Goal: Information Seeking & Learning: Compare options

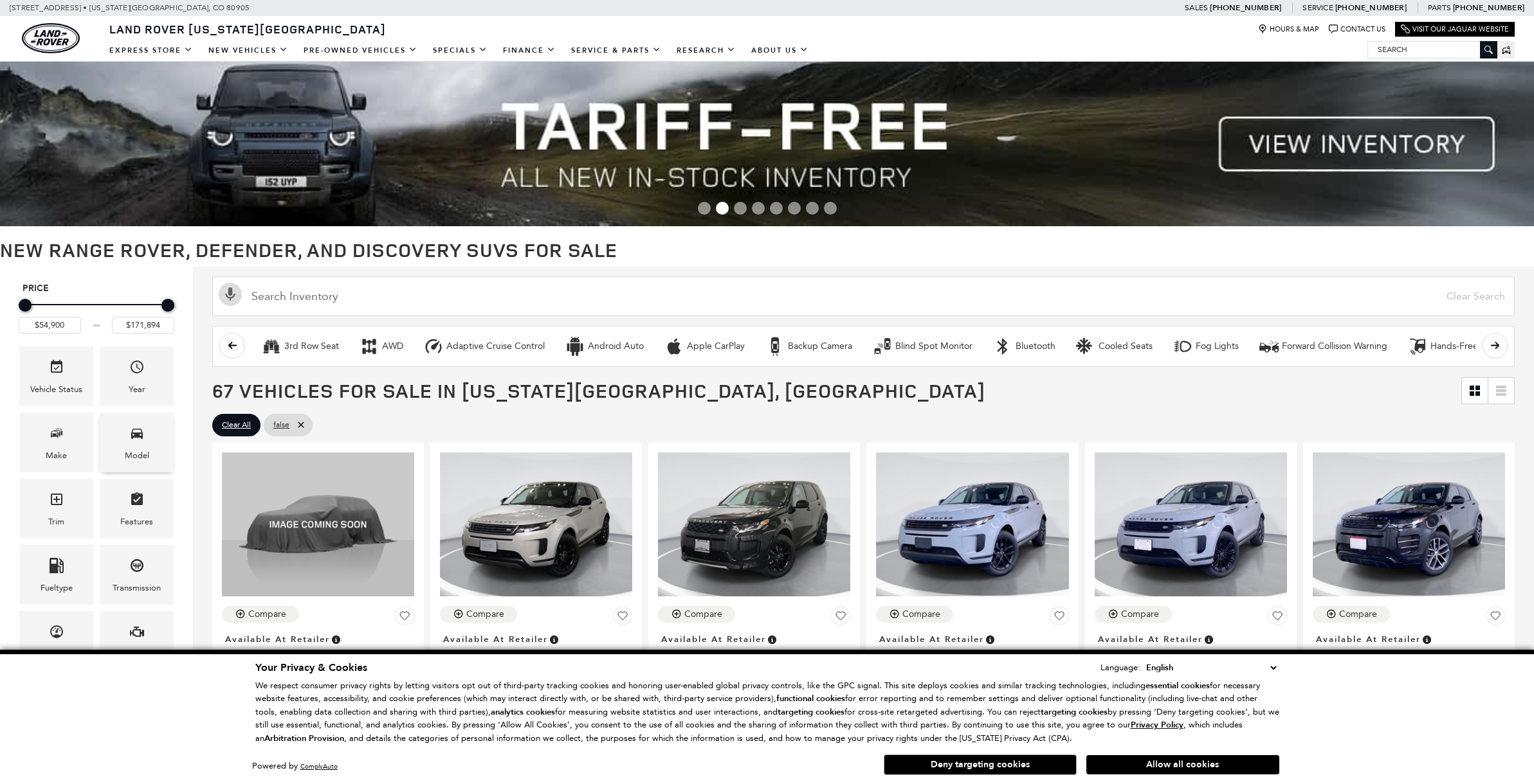
click at [135, 442] on span "Model" at bounding box center [137, 435] width 15 height 26
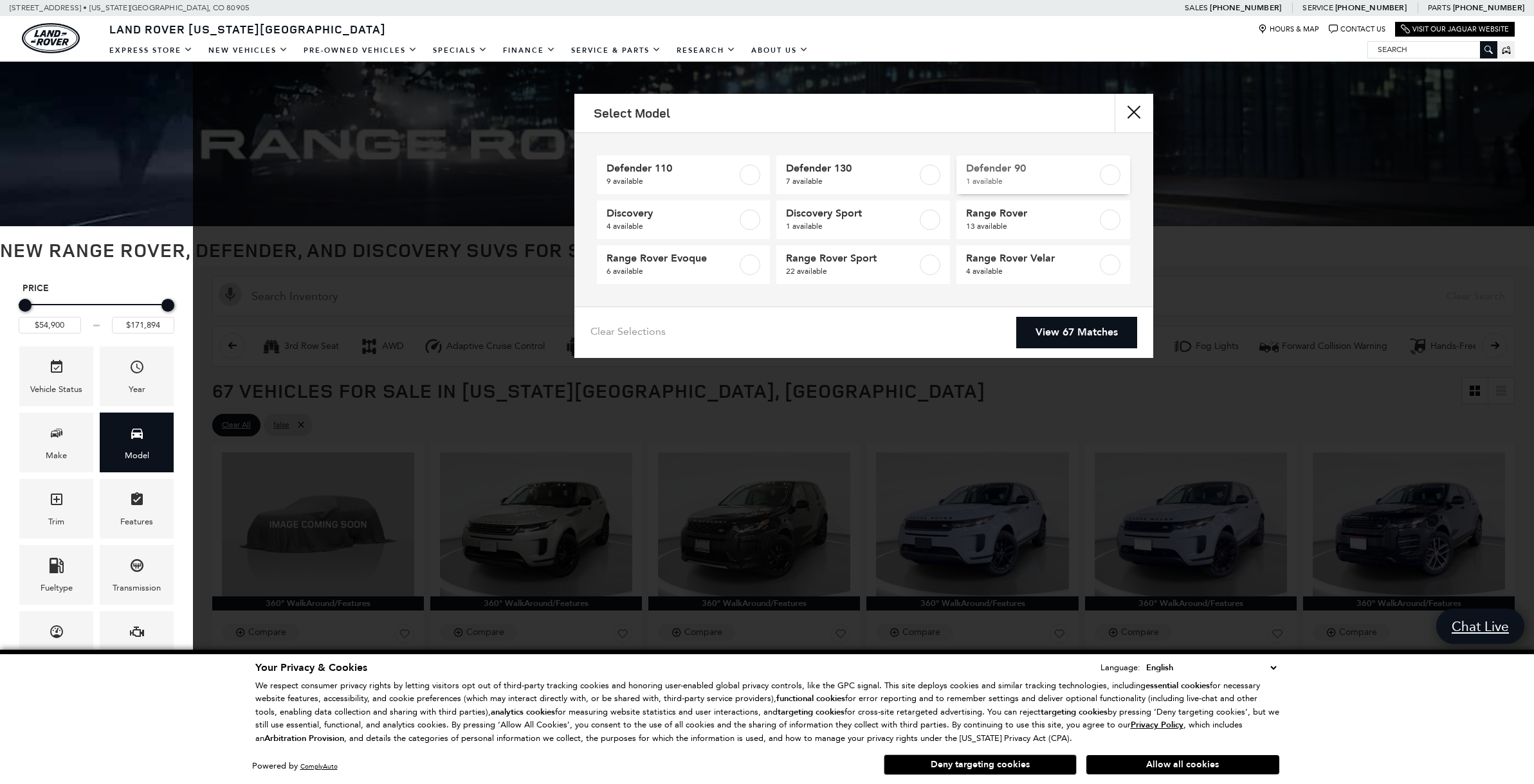
click at [983, 180] on span "1 available" at bounding box center [1031, 181] width 131 height 13
type input "$65,984"
checkbox input "true"
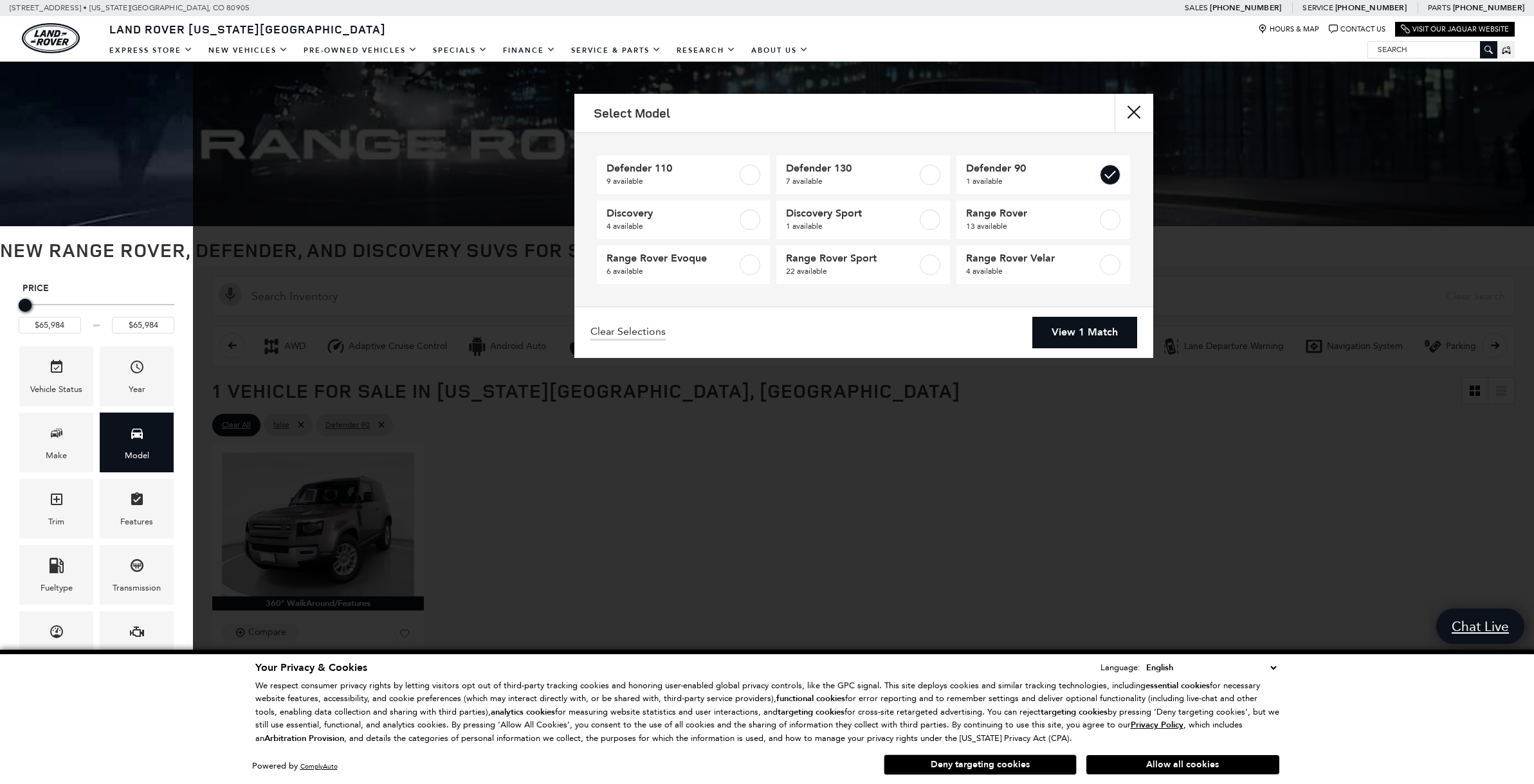
click at [1051, 326] on link "View 1 Match" at bounding box center [1084, 332] width 105 height 31
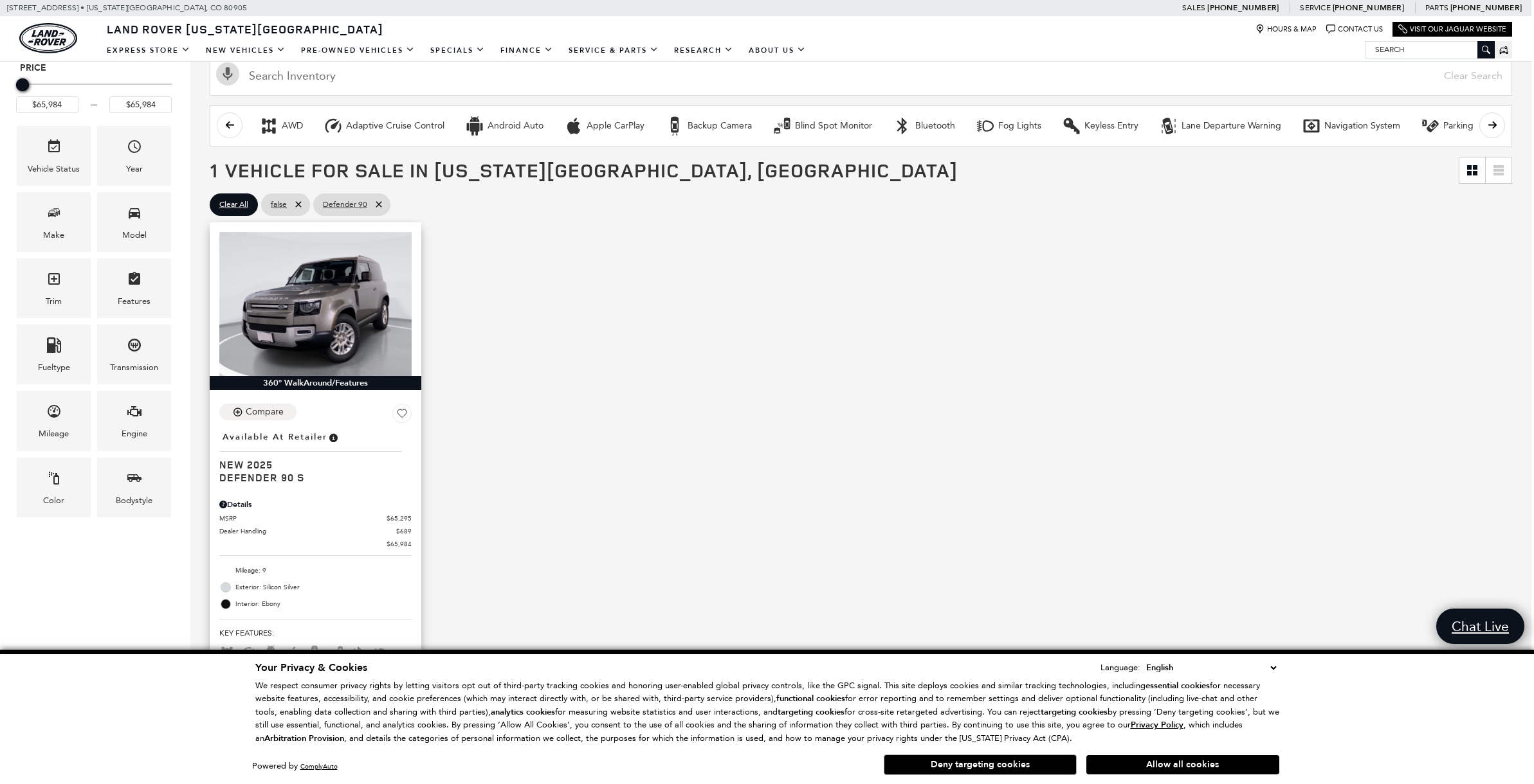
scroll to position [220, 3]
click at [327, 292] on img at bounding box center [315, 305] width 192 height 144
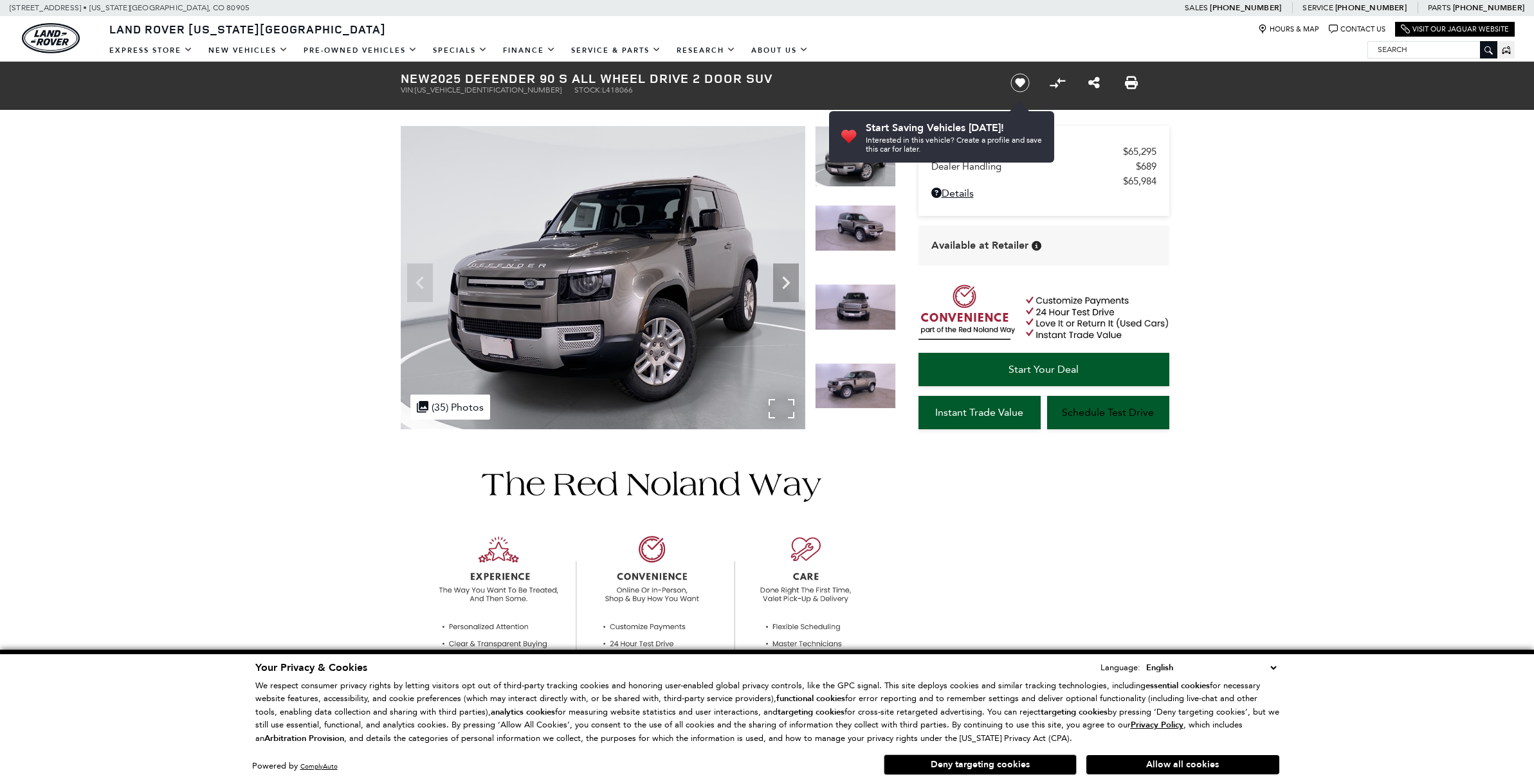
click at [443, 408] on div ".cls-1, .cls-3 { fill: #c50033; } .cls-1 { clip-rule: evenodd; } .cls-2 { clip-…" at bounding box center [450, 407] width 80 height 25
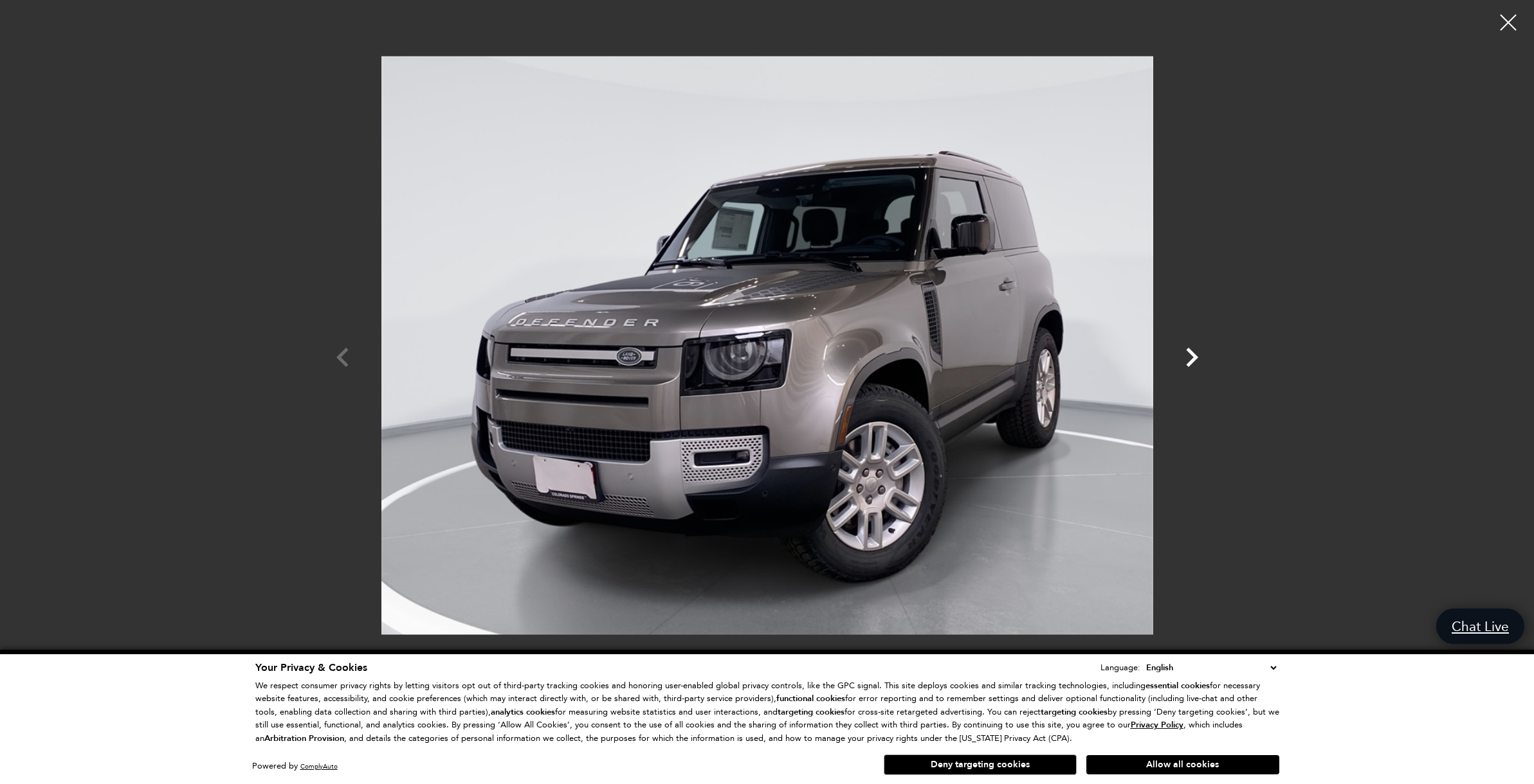
click at [1191, 354] on icon "Next" at bounding box center [1192, 358] width 12 height 19
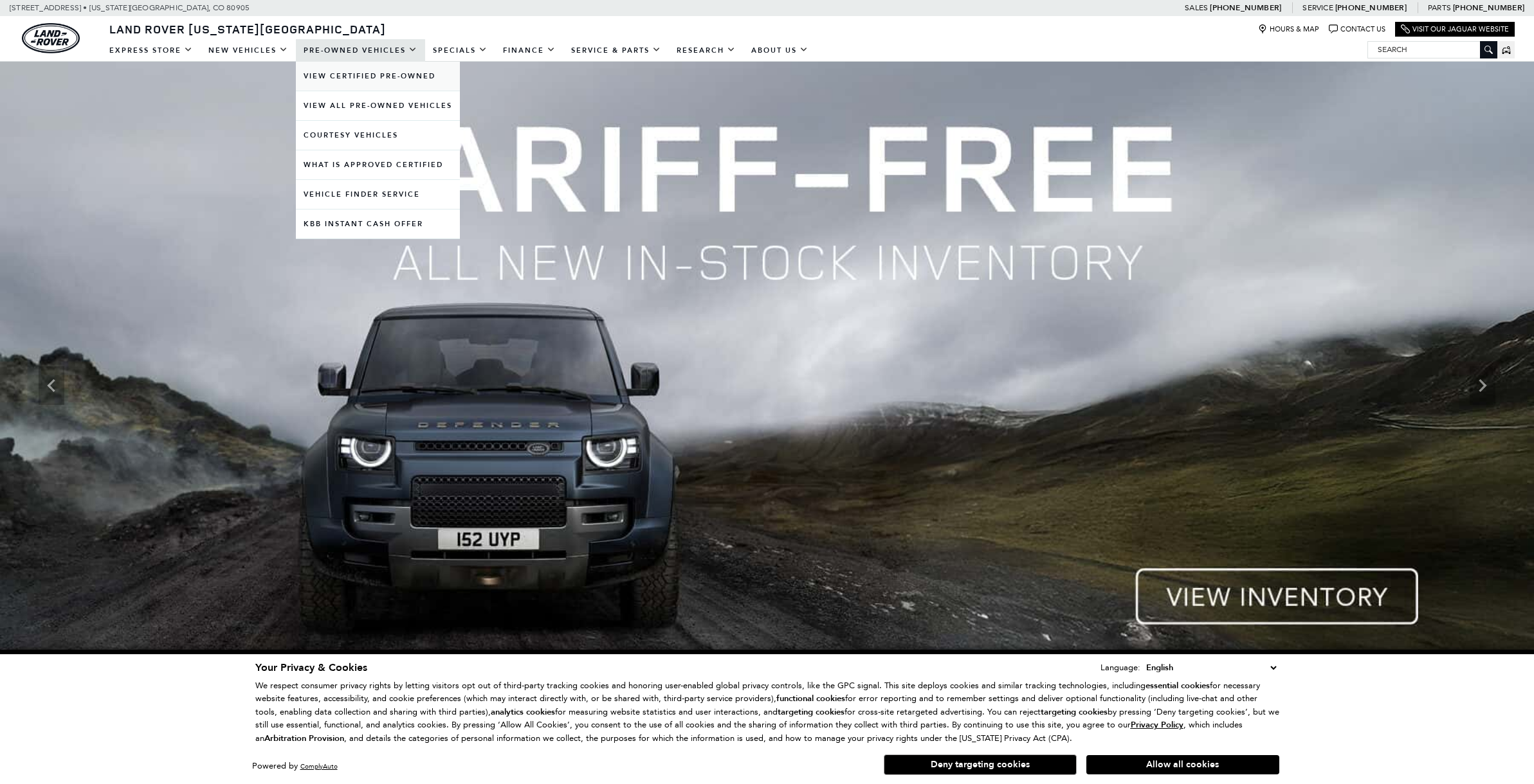
click at [395, 80] on link "View Certified Pre-Owned" at bounding box center [378, 76] width 164 height 29
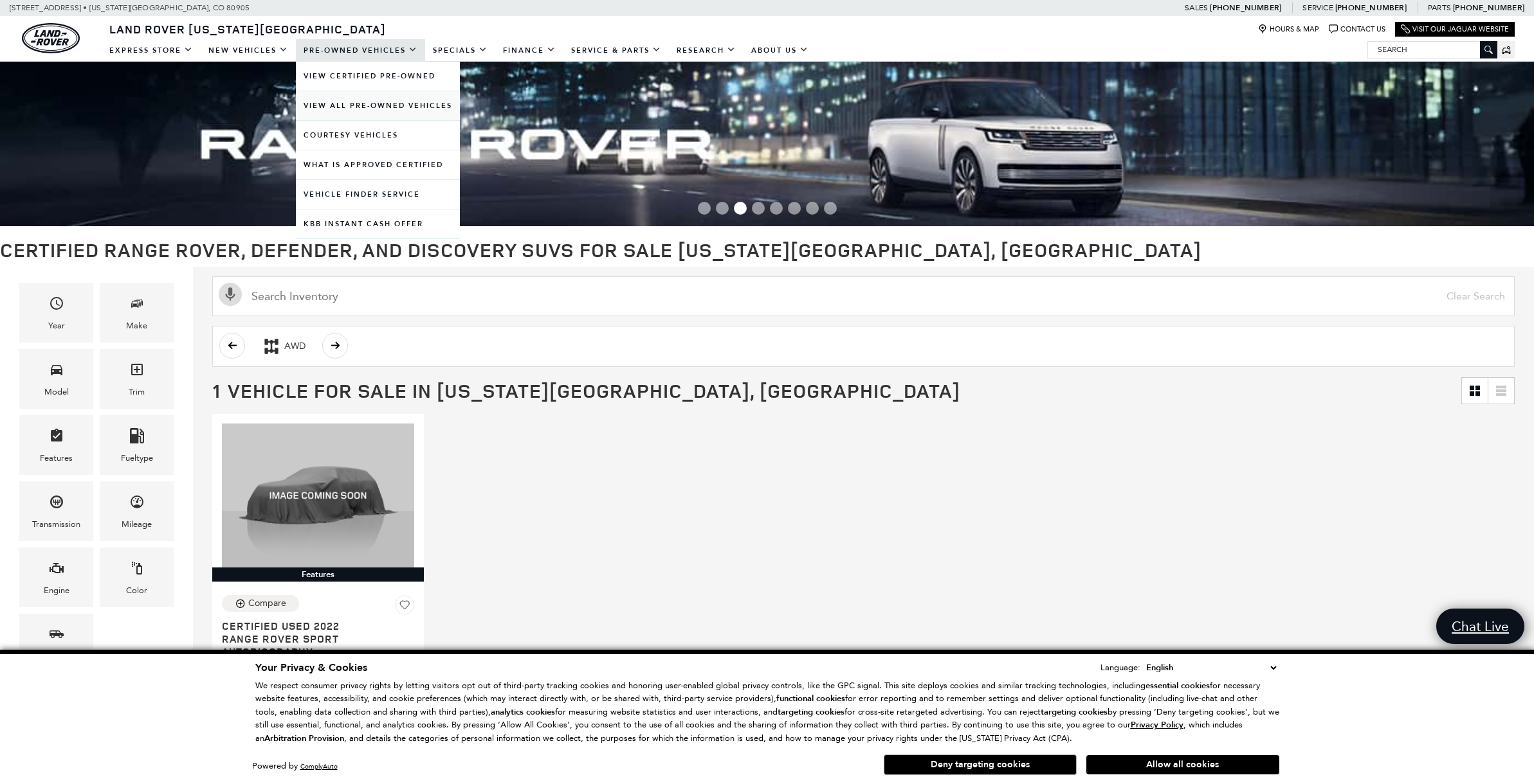
click at [350, 103] on link "View All Pre-Owned Vehicles" at bounding box center [378, 106] width 164 height 29
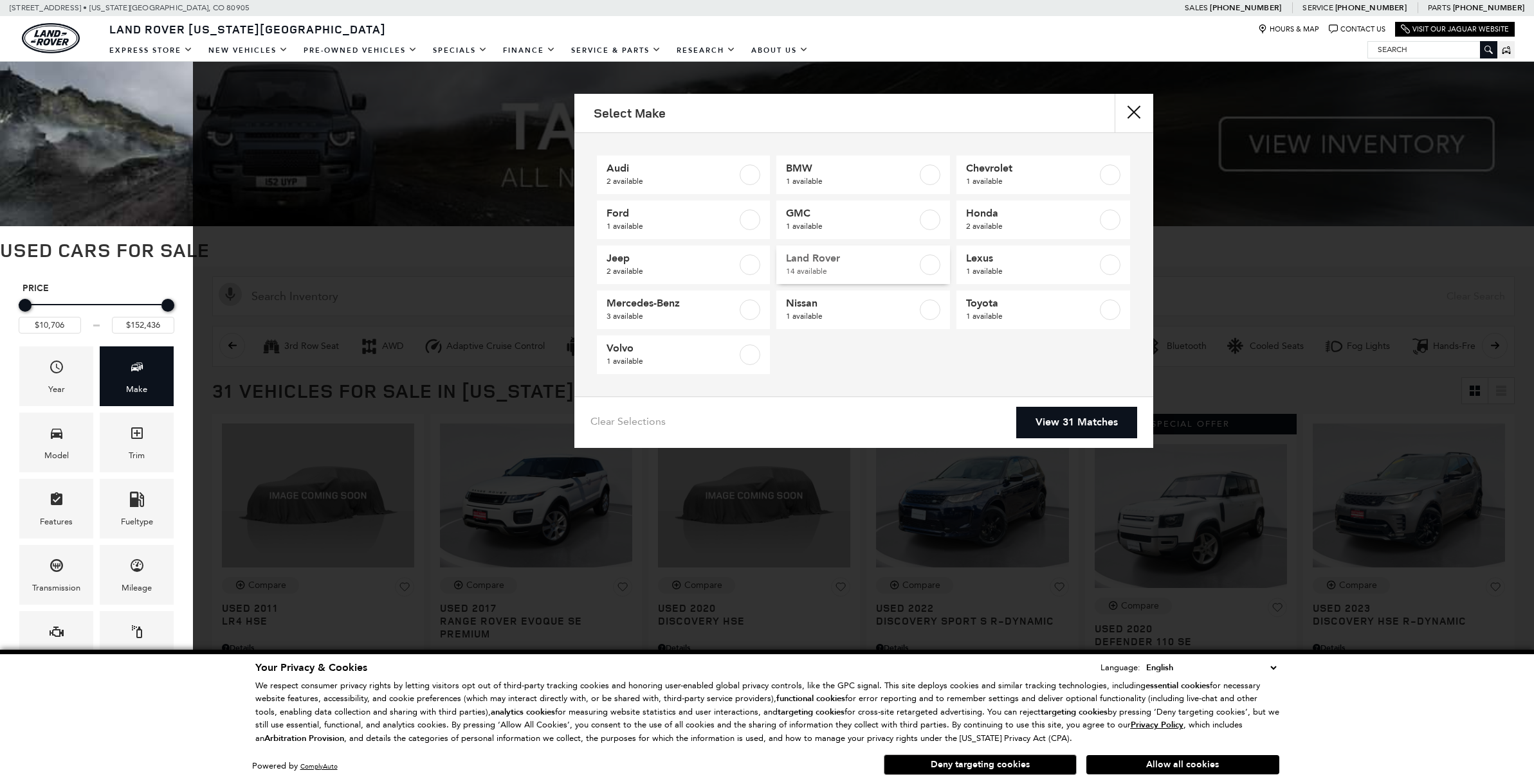
click at [818, 265] on span "Land Rover" at bounding box center [851, 259] width 131 height 13
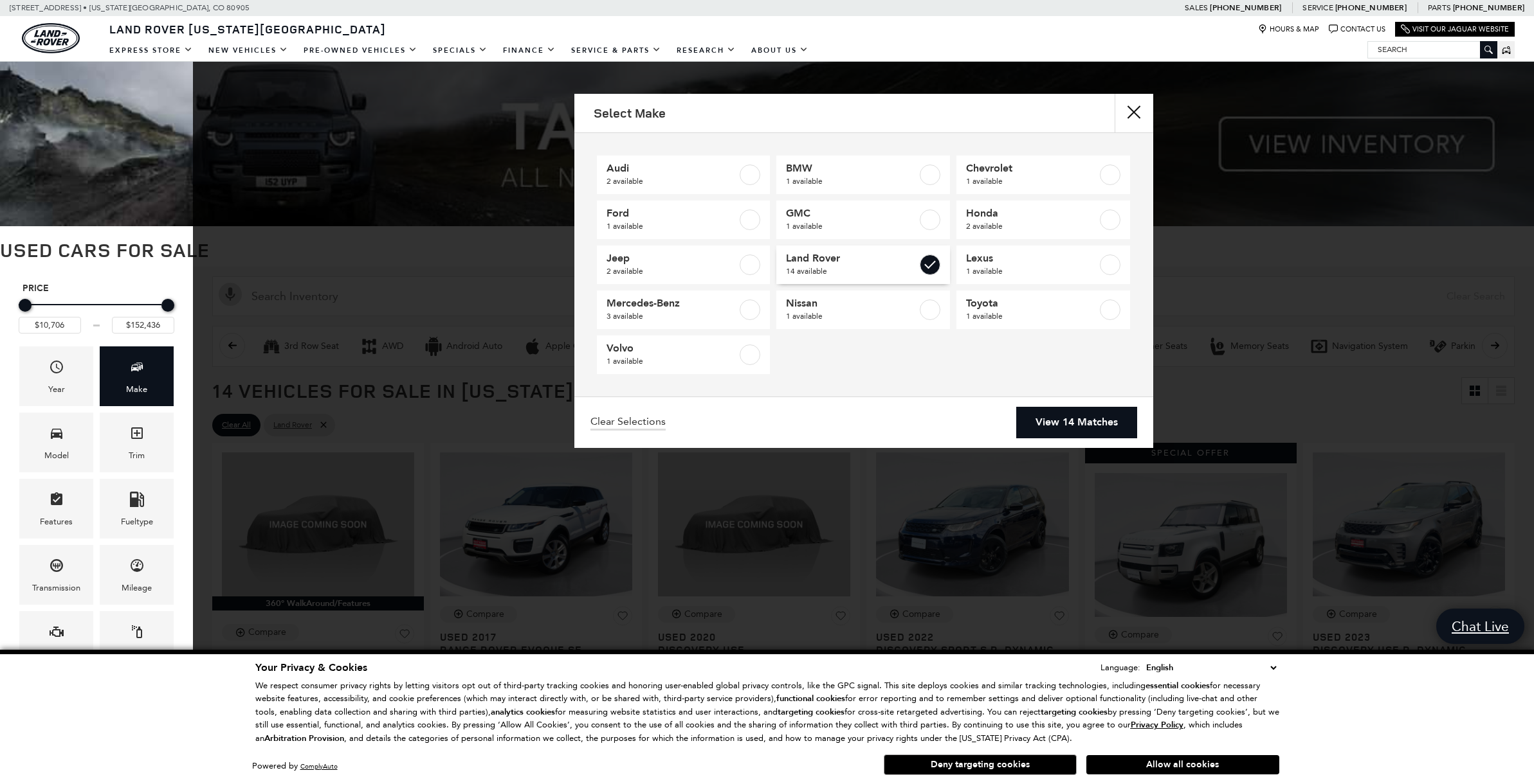
checkbox input "true"
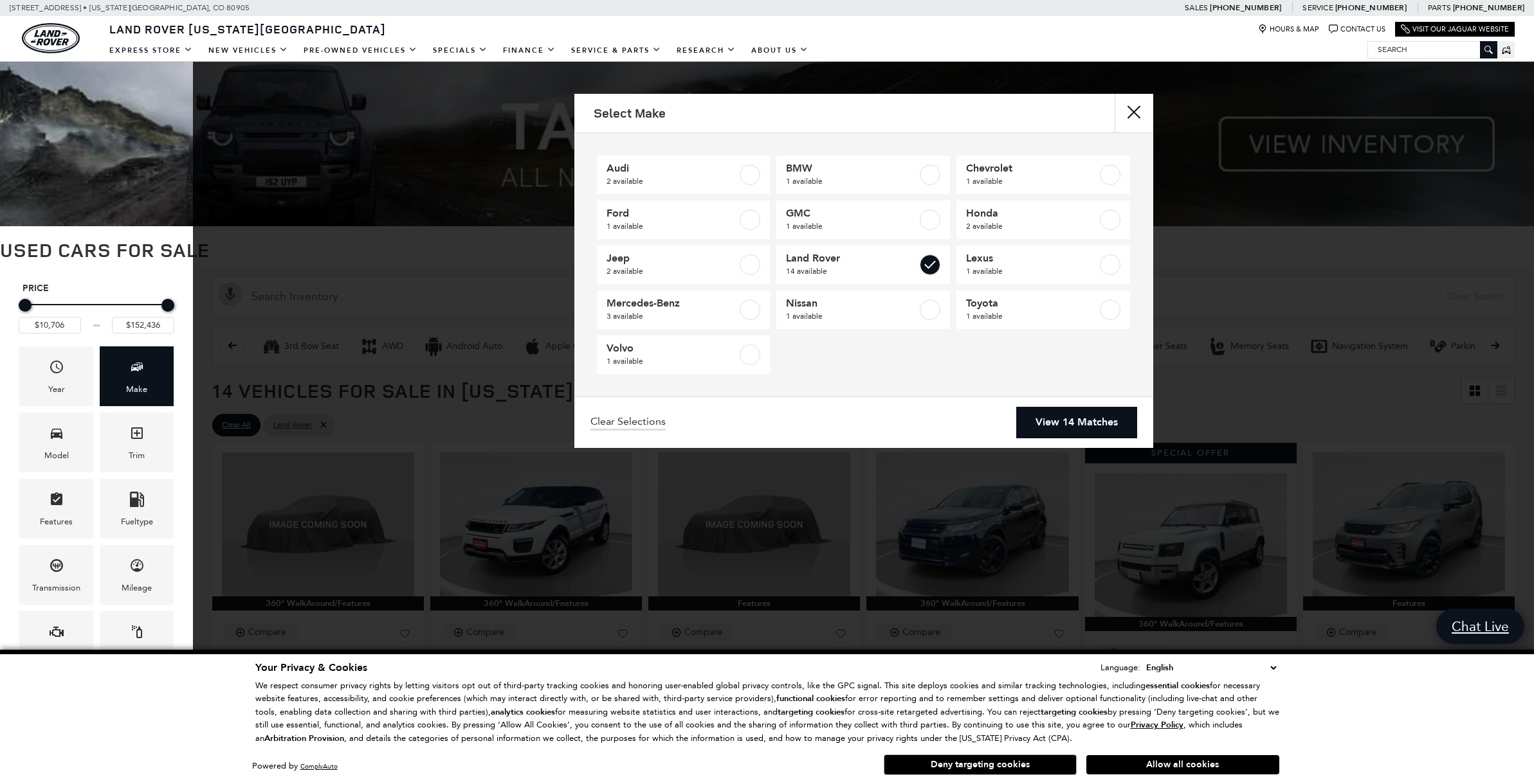
click at [1041, 419] on link "View 14 Matches" at bounding box center [1076, 422] width 121 height 31
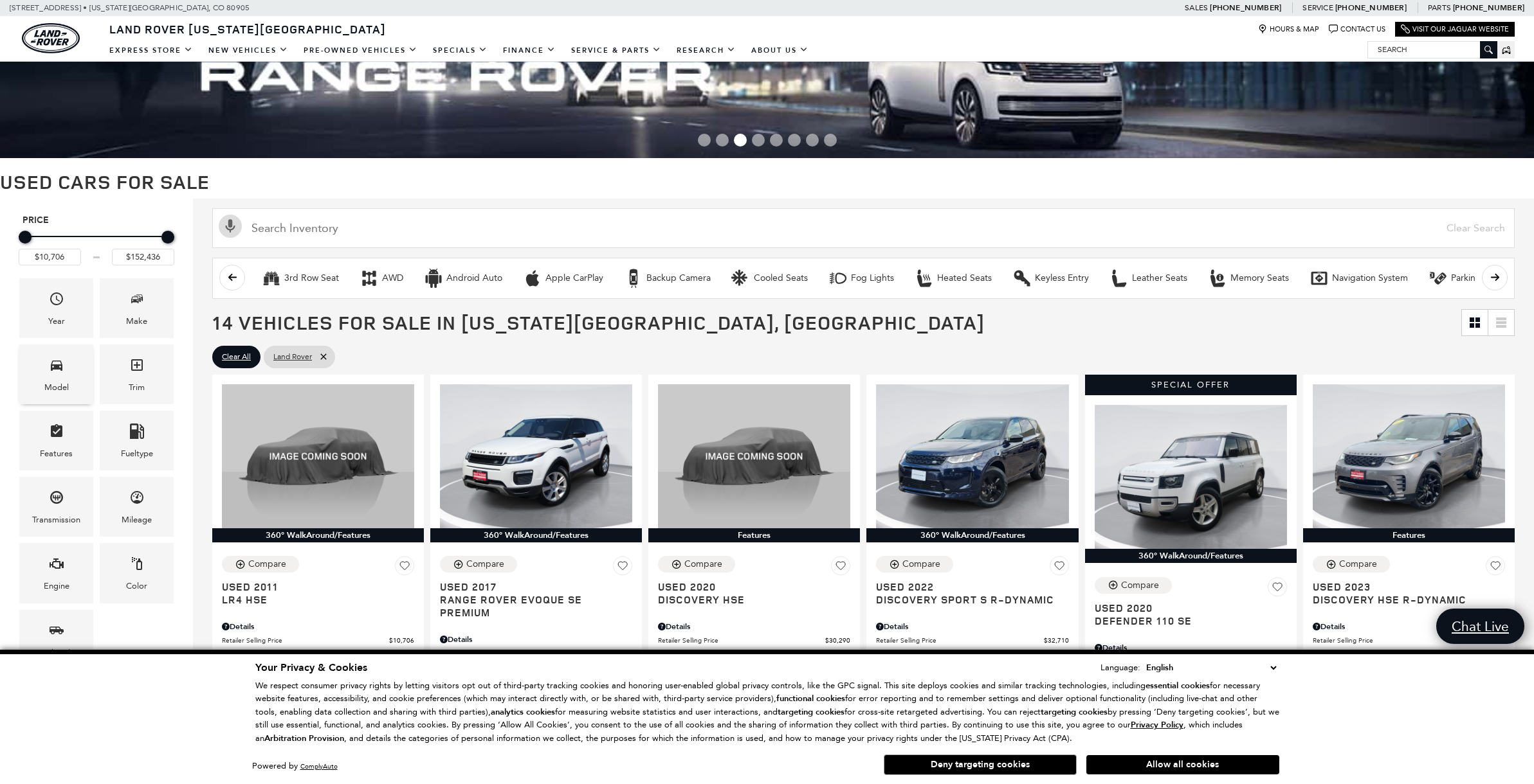
scroll to position [69, 0]
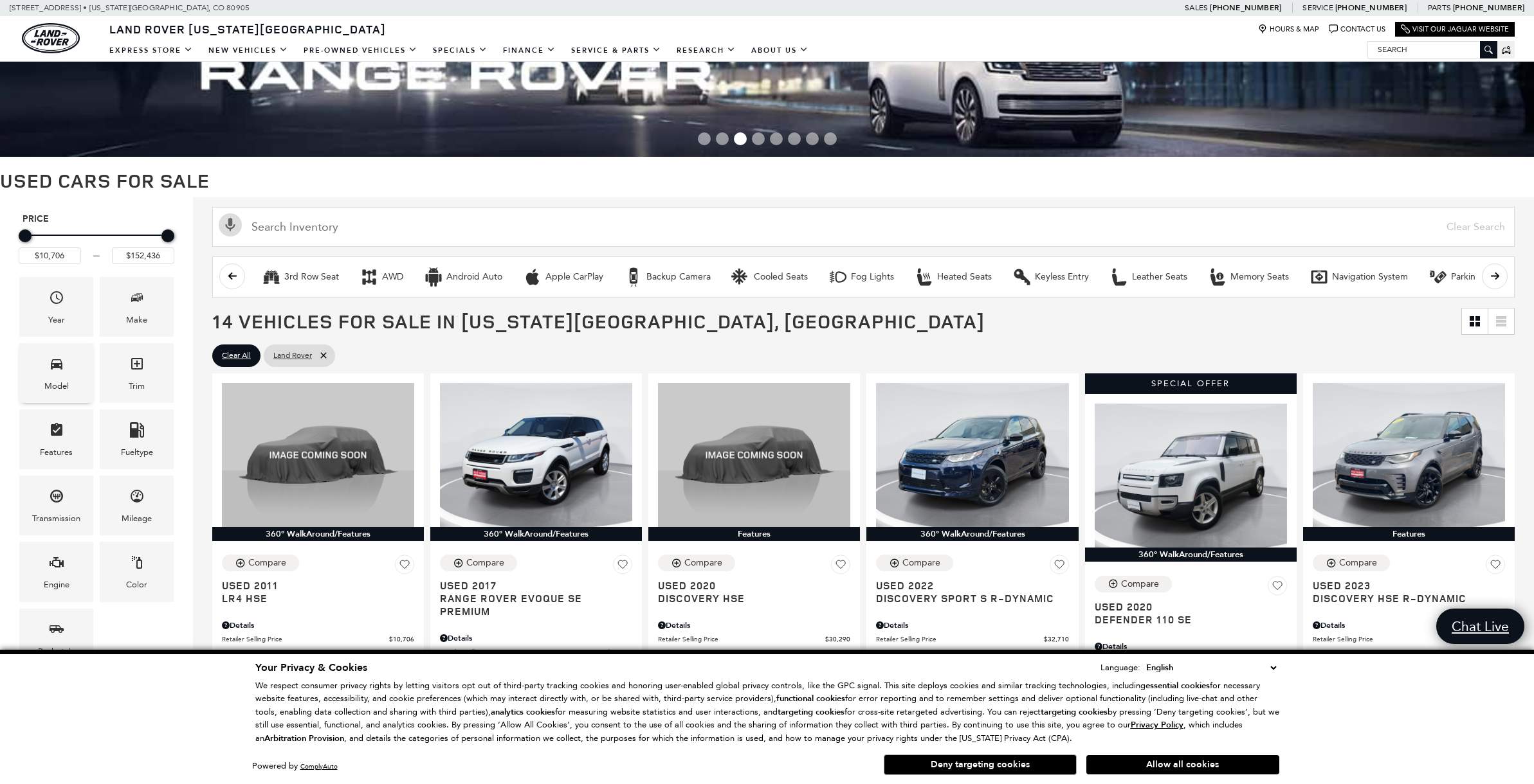
click at [44, 378] on div "Model" at bounding box center [56, 373] width 74 height 60
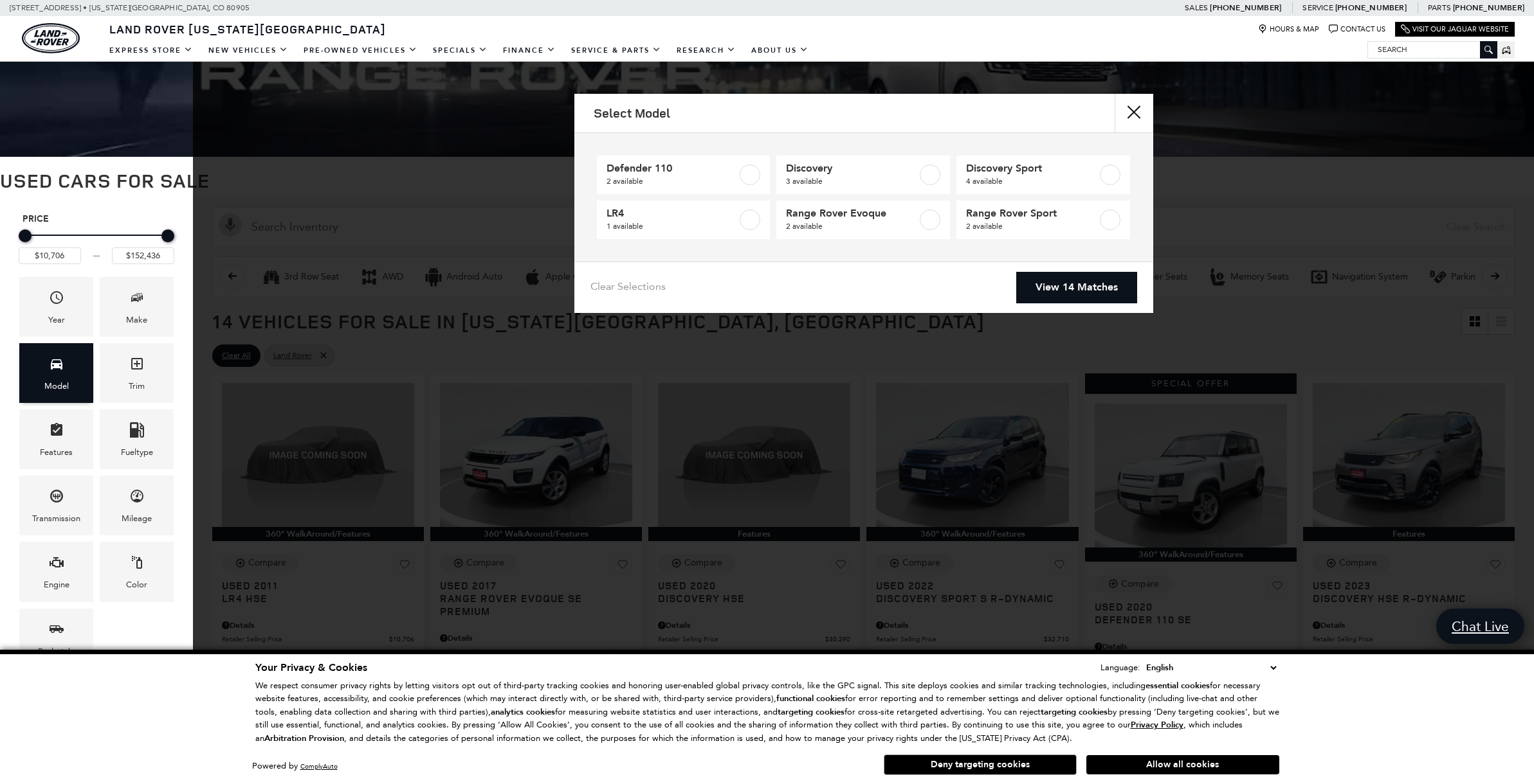
scroll to position [69, 4]
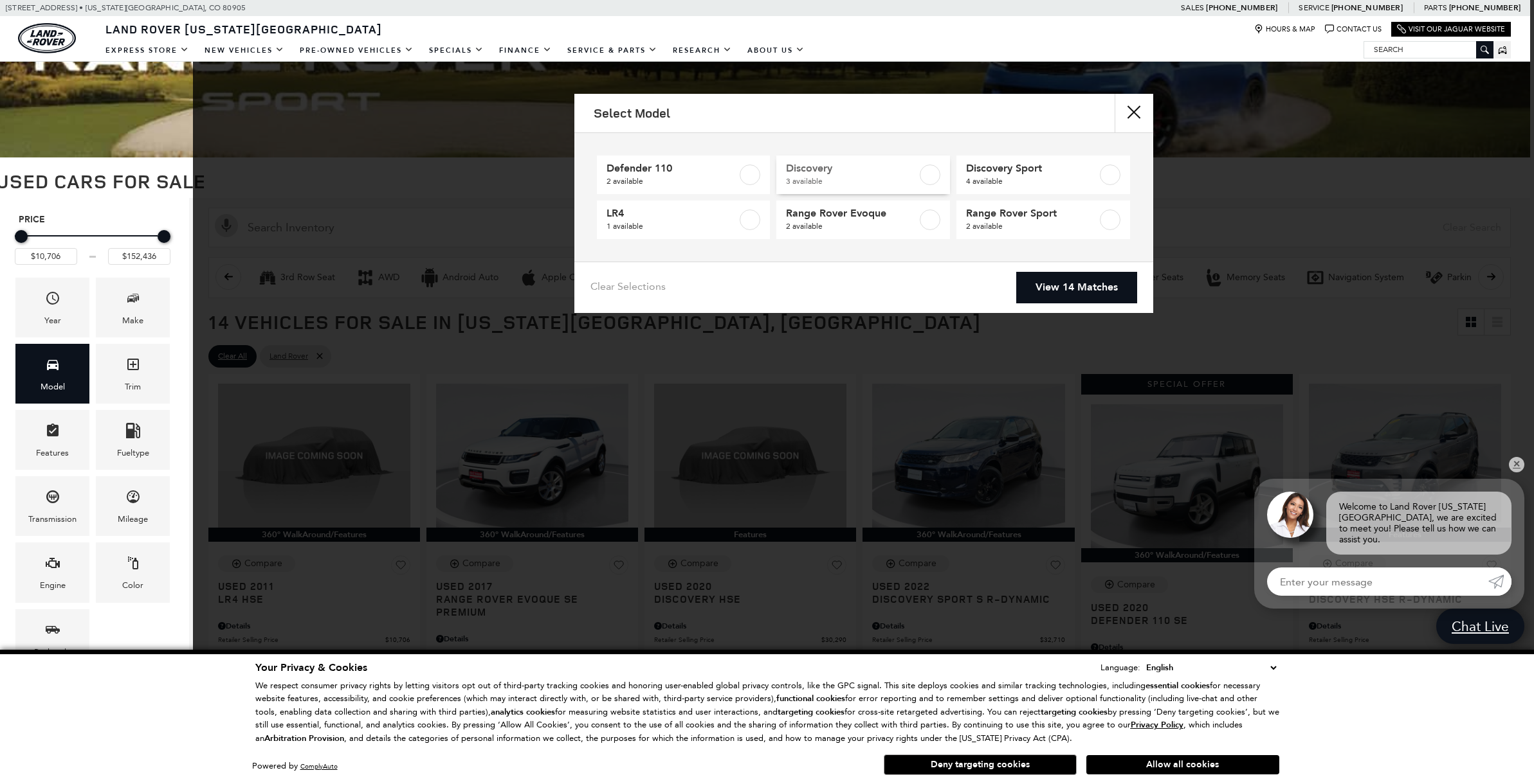
click at [931, 174] on label at bounding box center [930, 175] width 21 height 21
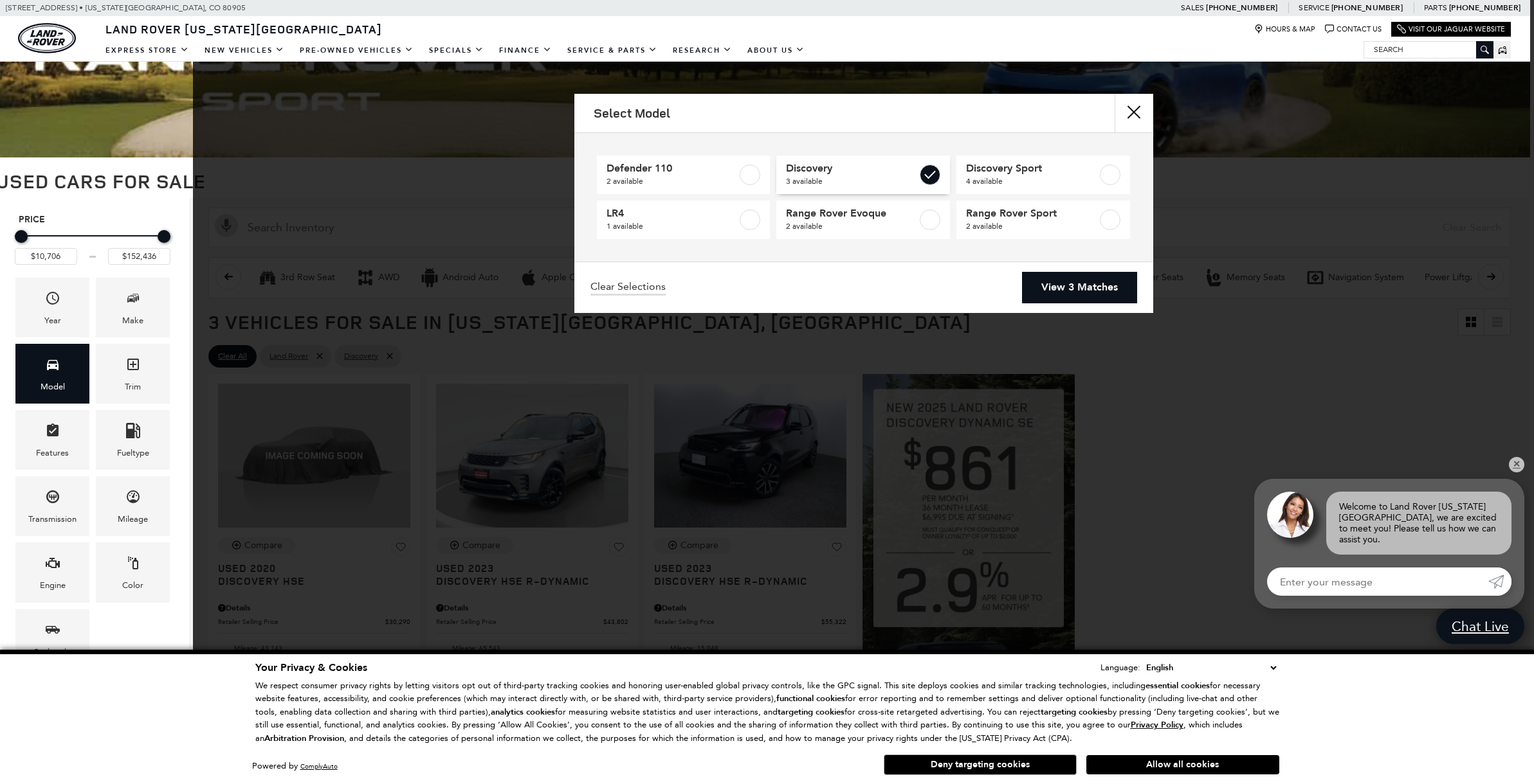
type input "$30,290"
type input "$55,322"
checkbox input "true"
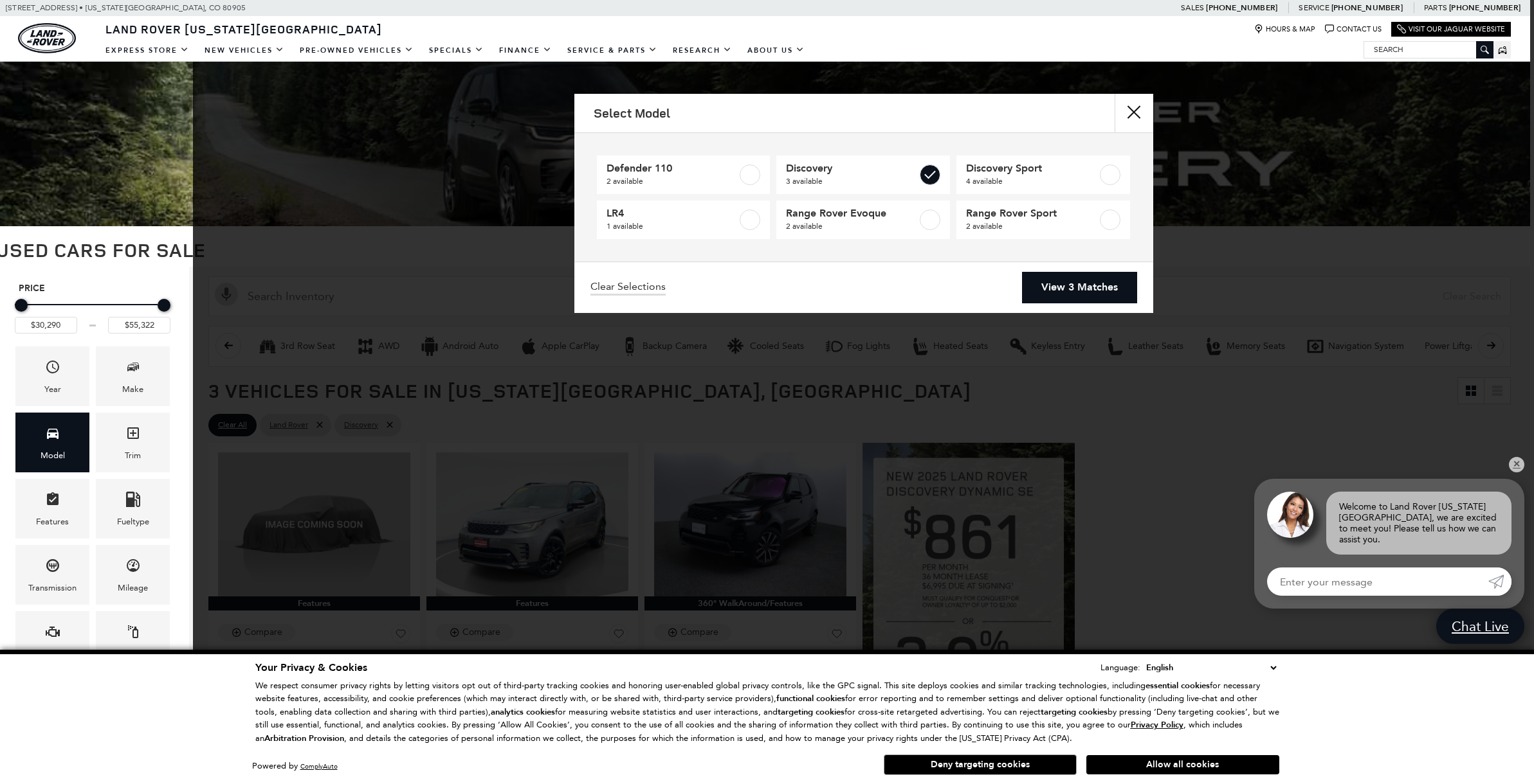
drag, startPoint x: 1071, startPoint y: 279, endPoint x: 1049, endPoint y: 297, distance: 28.4
click at [1071, 279] on link "View 3 Matches" at bounding box center [1080, 287] width 115 height 31
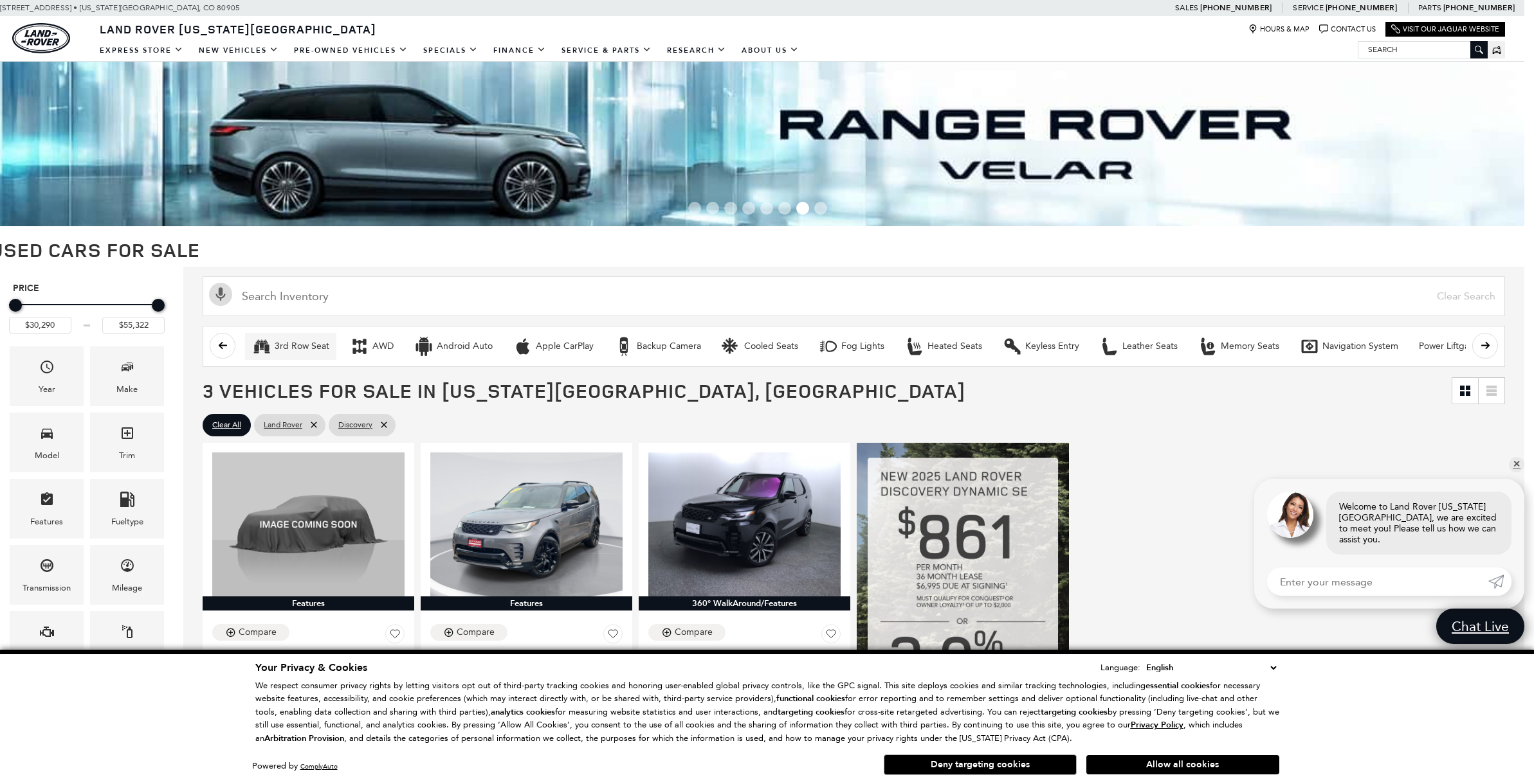
scroll to position [0, 10]
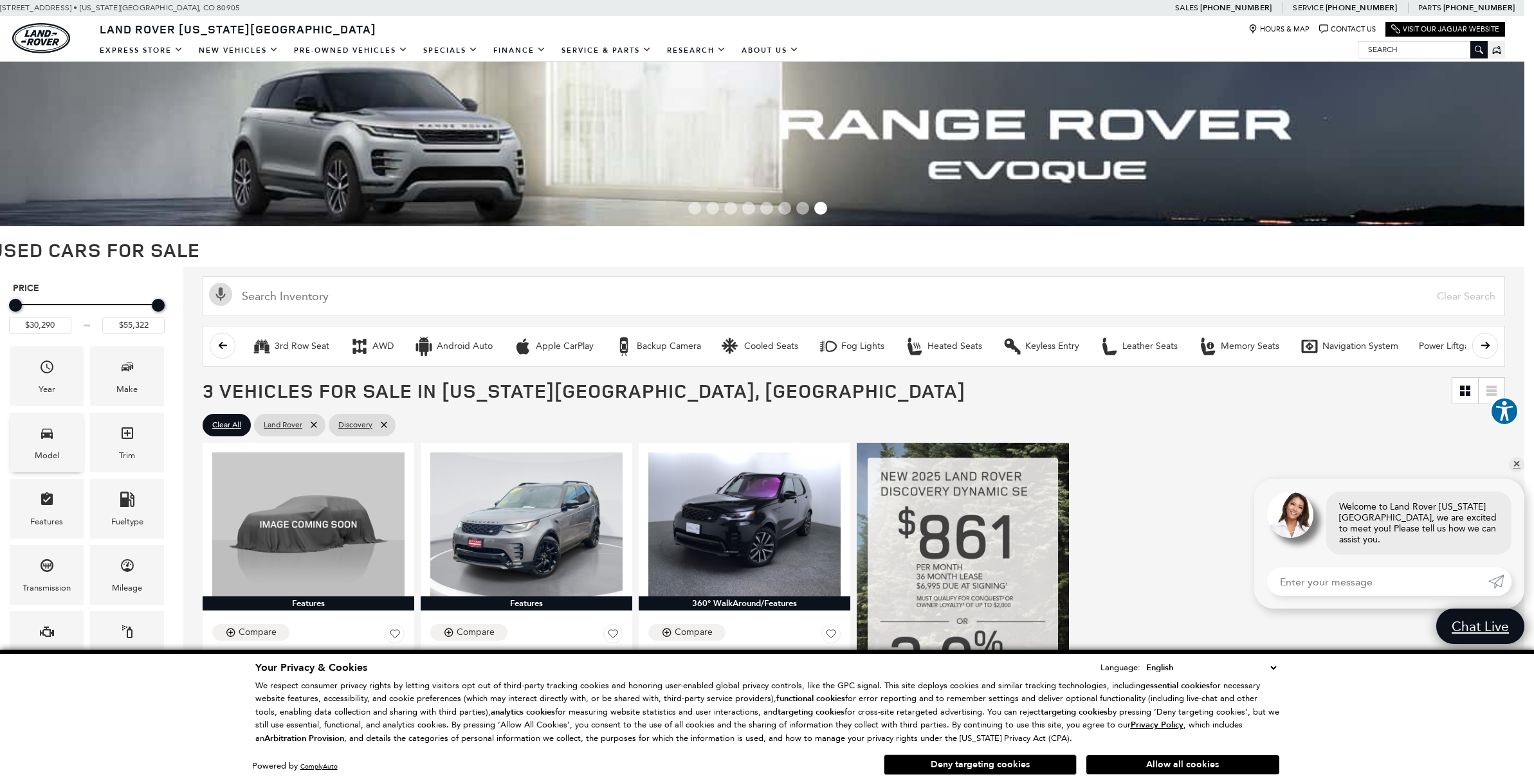
click at [61, 442] on div "Model" at bounding box center [46, 442] width 74 height 60
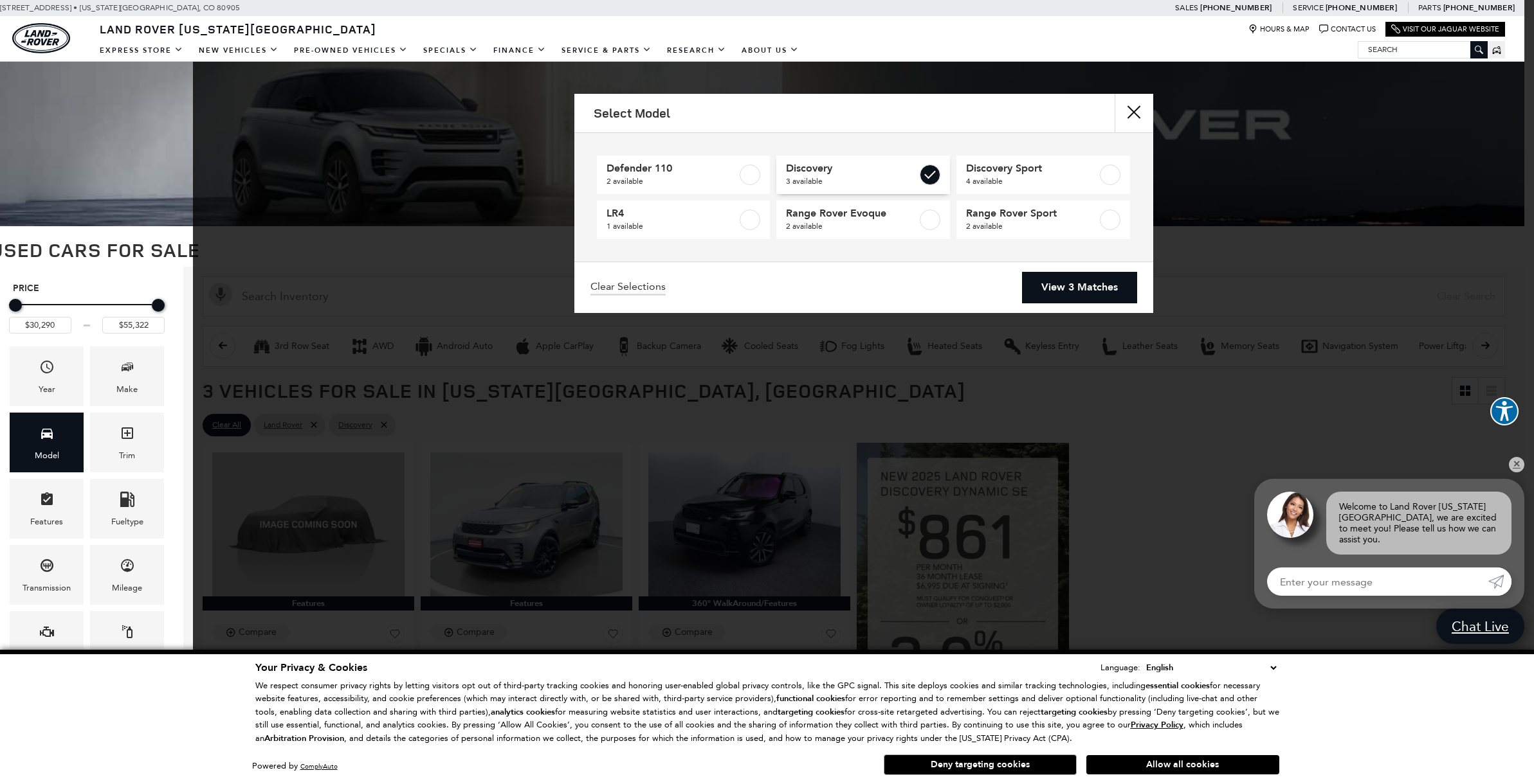
click at [936, 174] on label at bounding box center [930, 175] width 21 height 21
type input "$10,706"
type input "$152,436"
checkbox input "false"
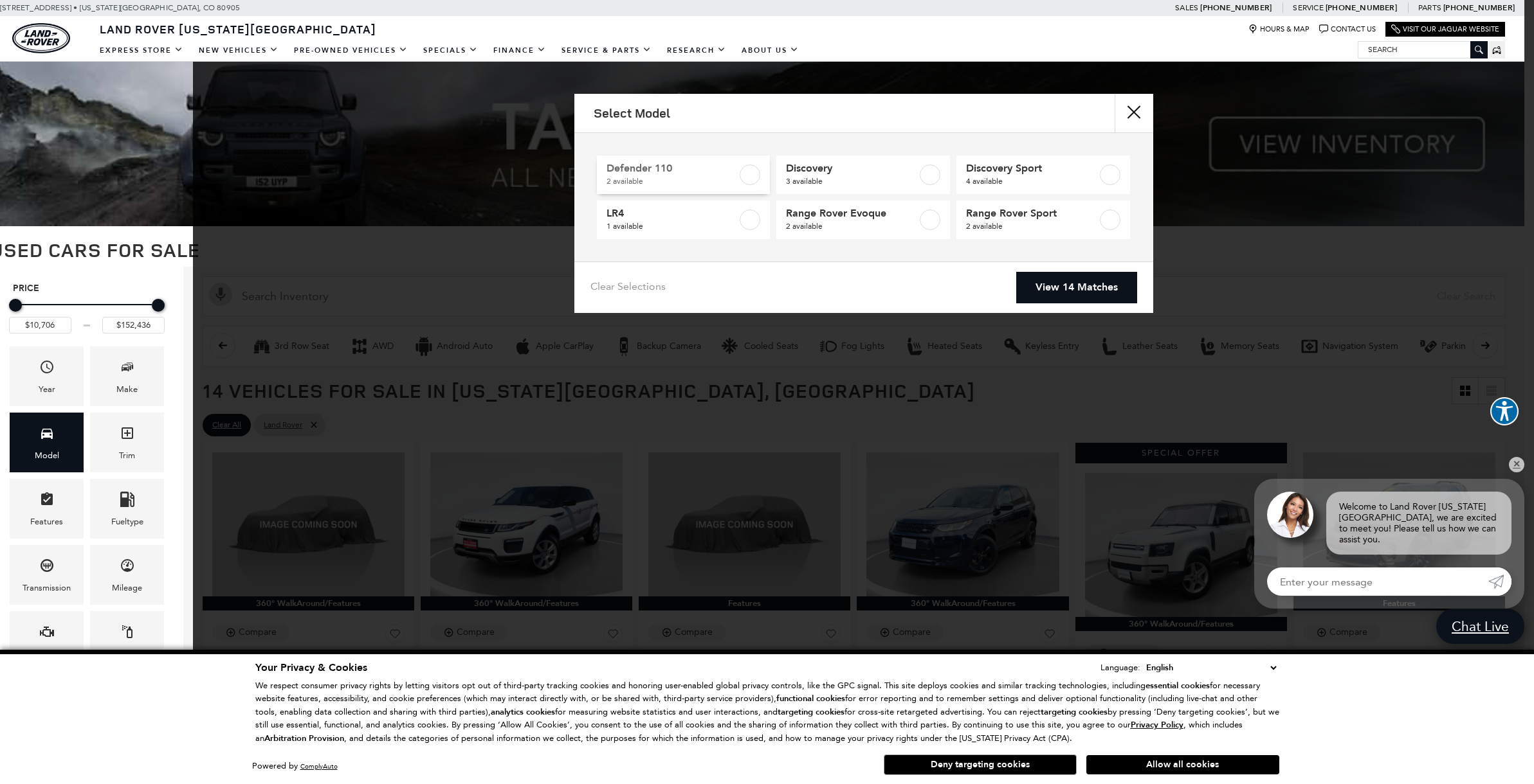
click at [750, 174] on label at bounding box center [750, 175] width 21 height 21
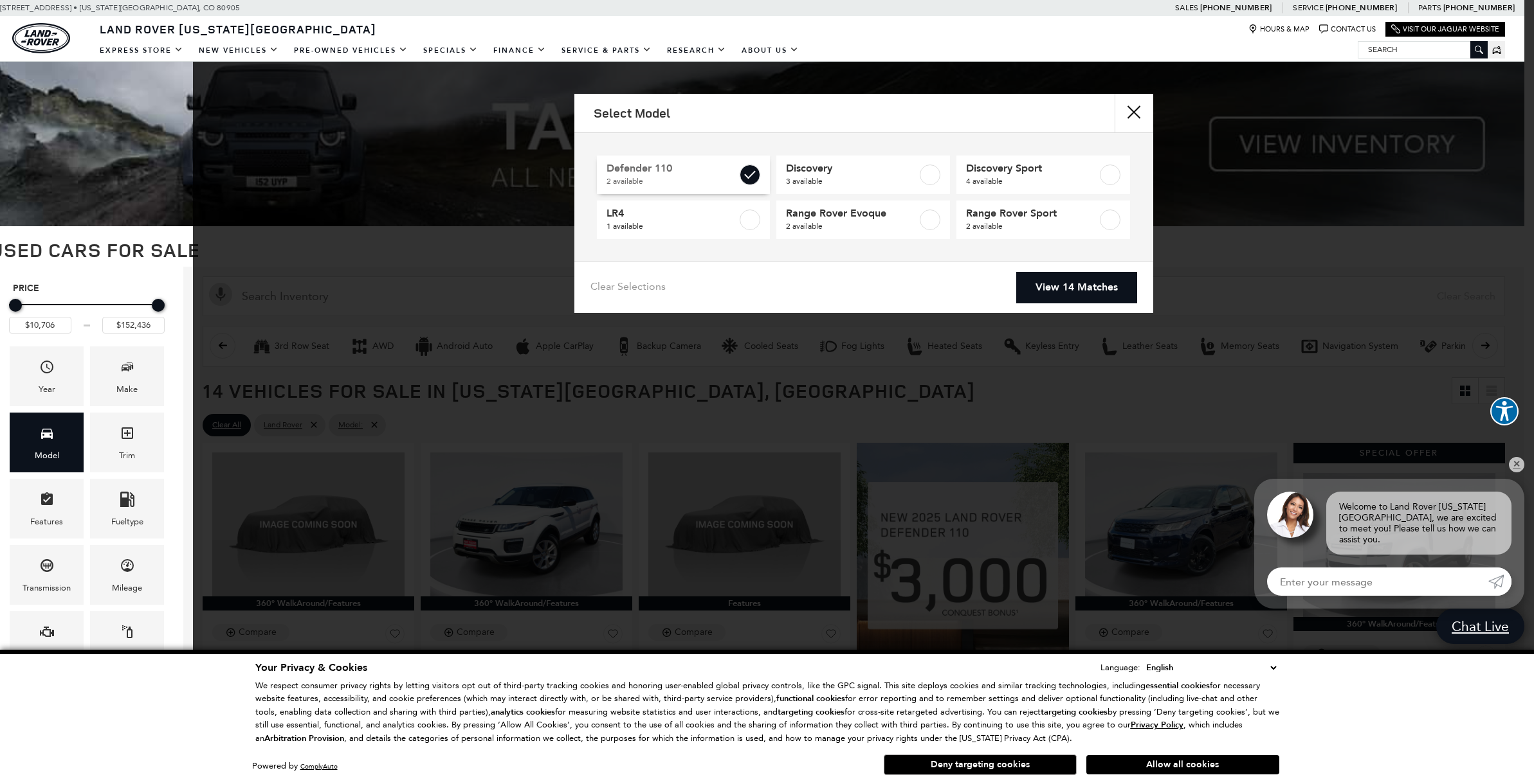
type input "$41,676"
type input "$58,835"
checkbox input "true"
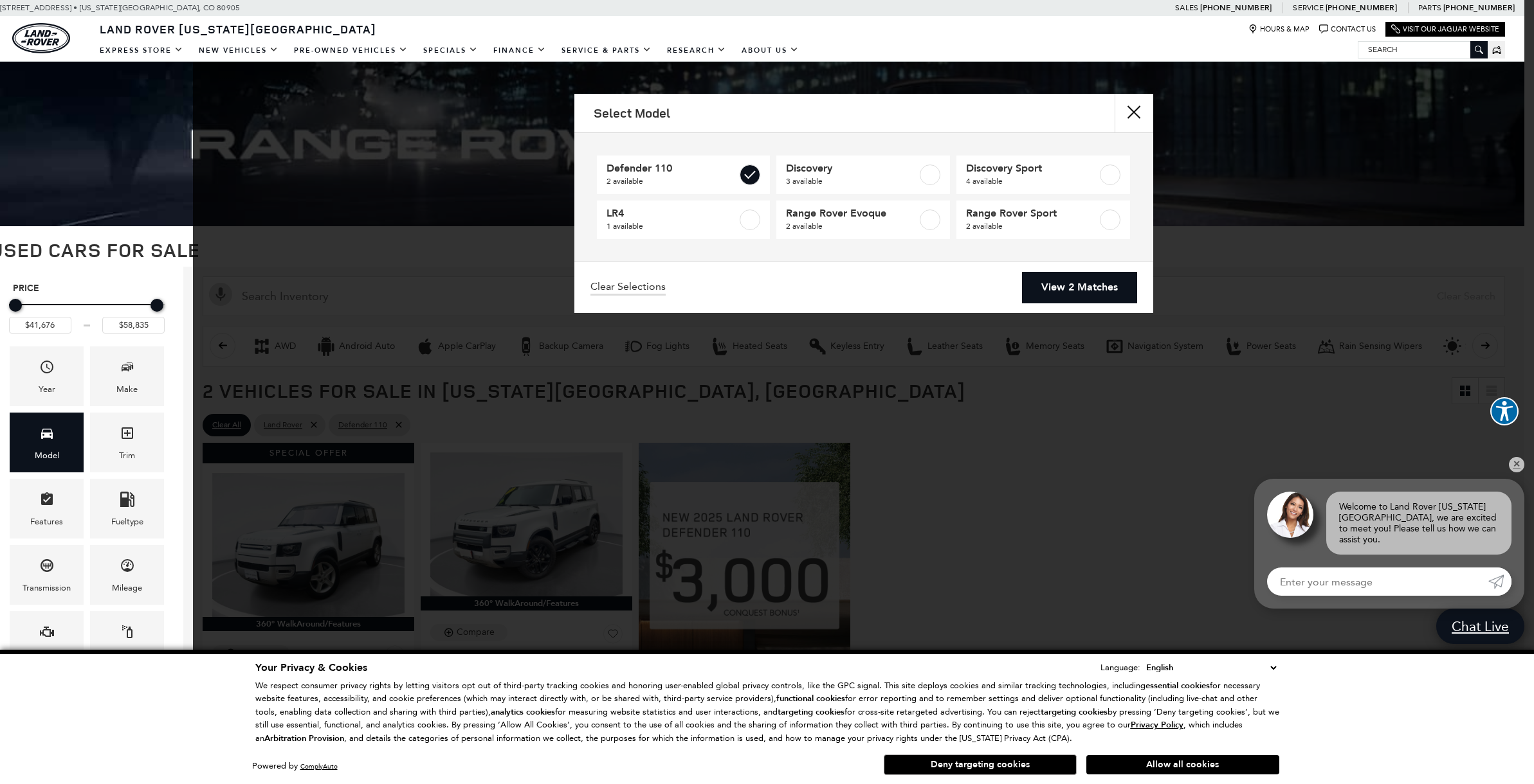
drag, startPoint x: 1098, startPoint y: 288, endPoint x: 1055, endPoint y: 294, distance: 43.4
click at [1098, 288] on link "View 2 Matches" at bounding box center [1080, 287] width 115 height 31
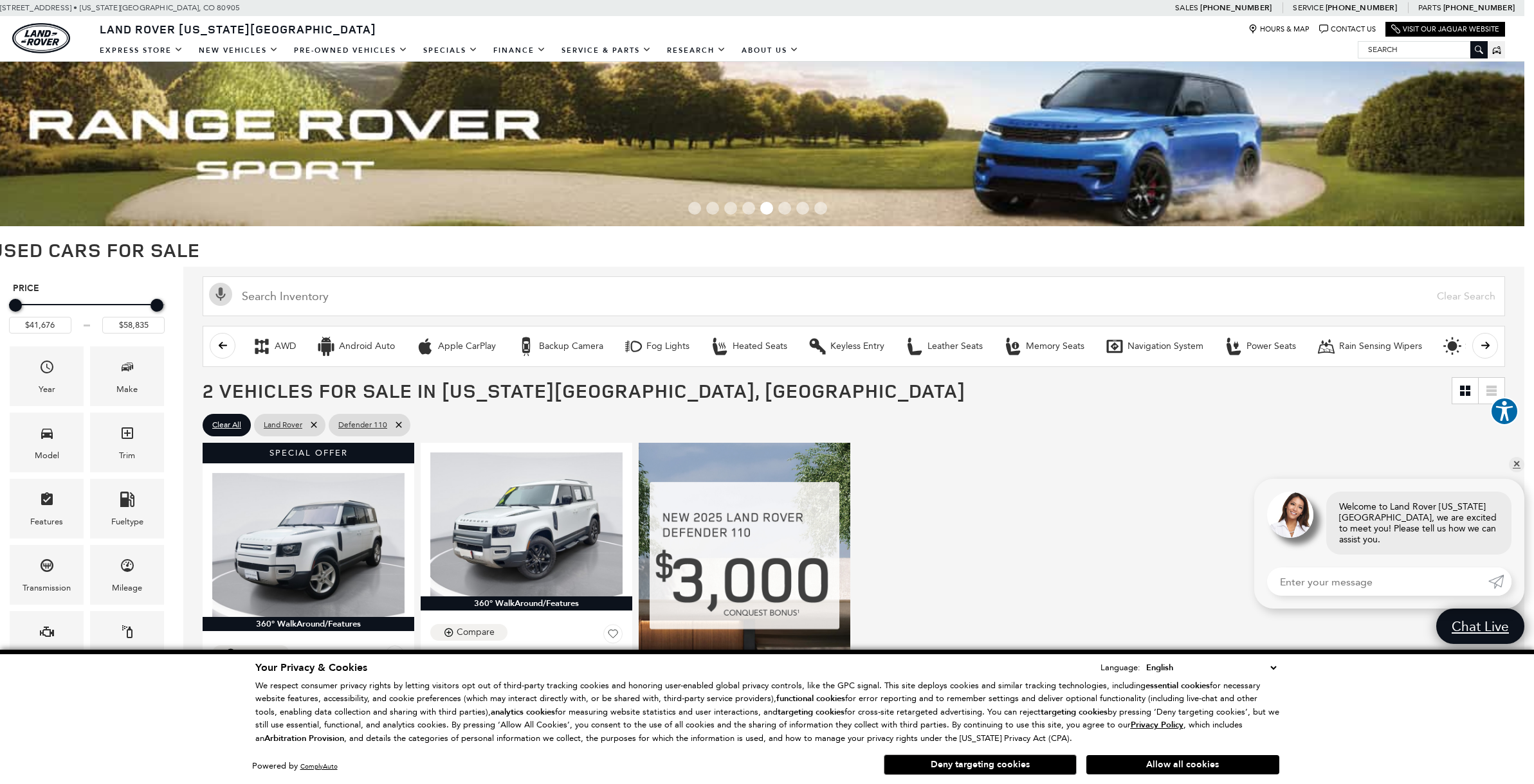
scroll to position [0, 10]
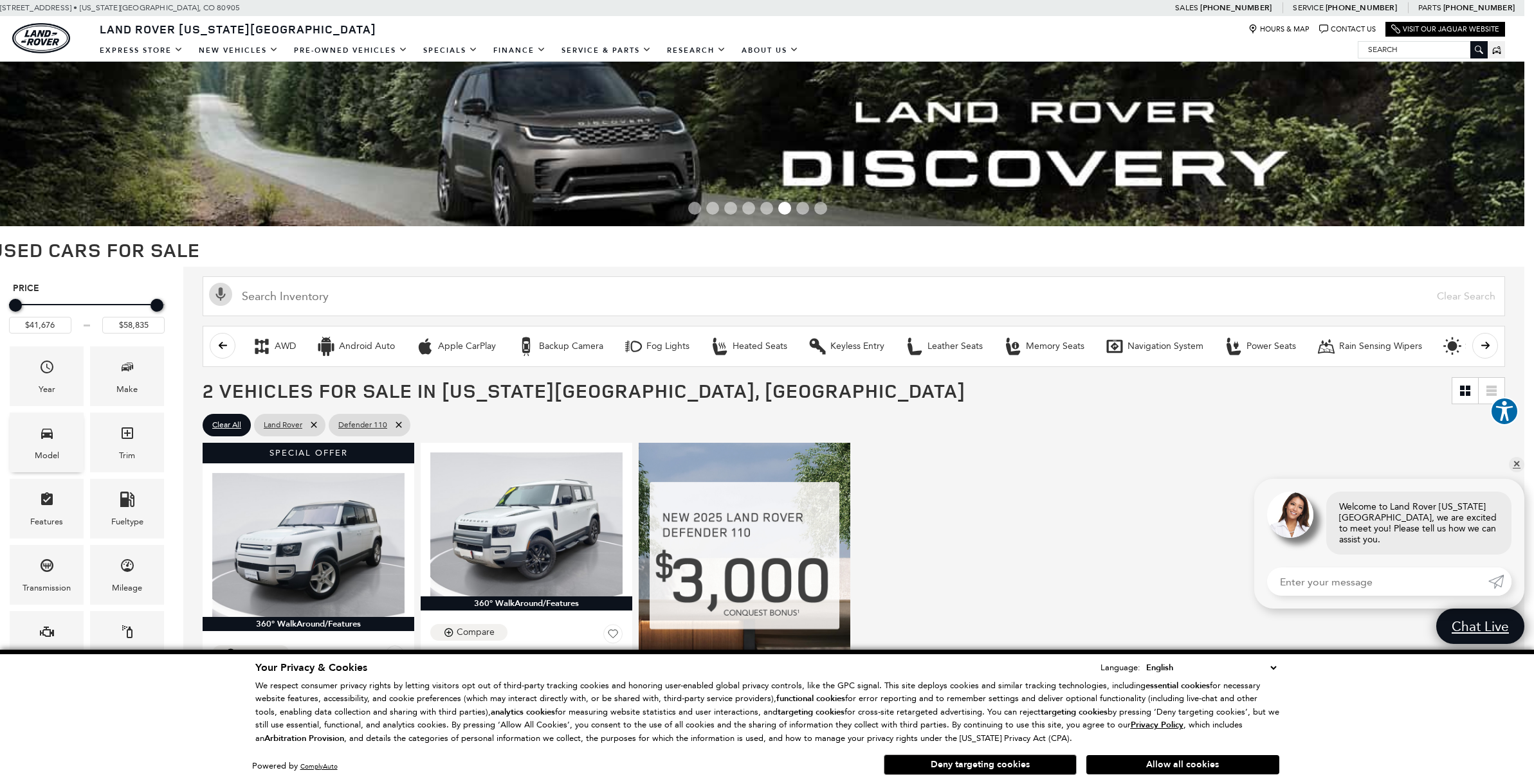
click at [59, 450] on div "Model" at bounding box center [46, 442] width 74 height 60
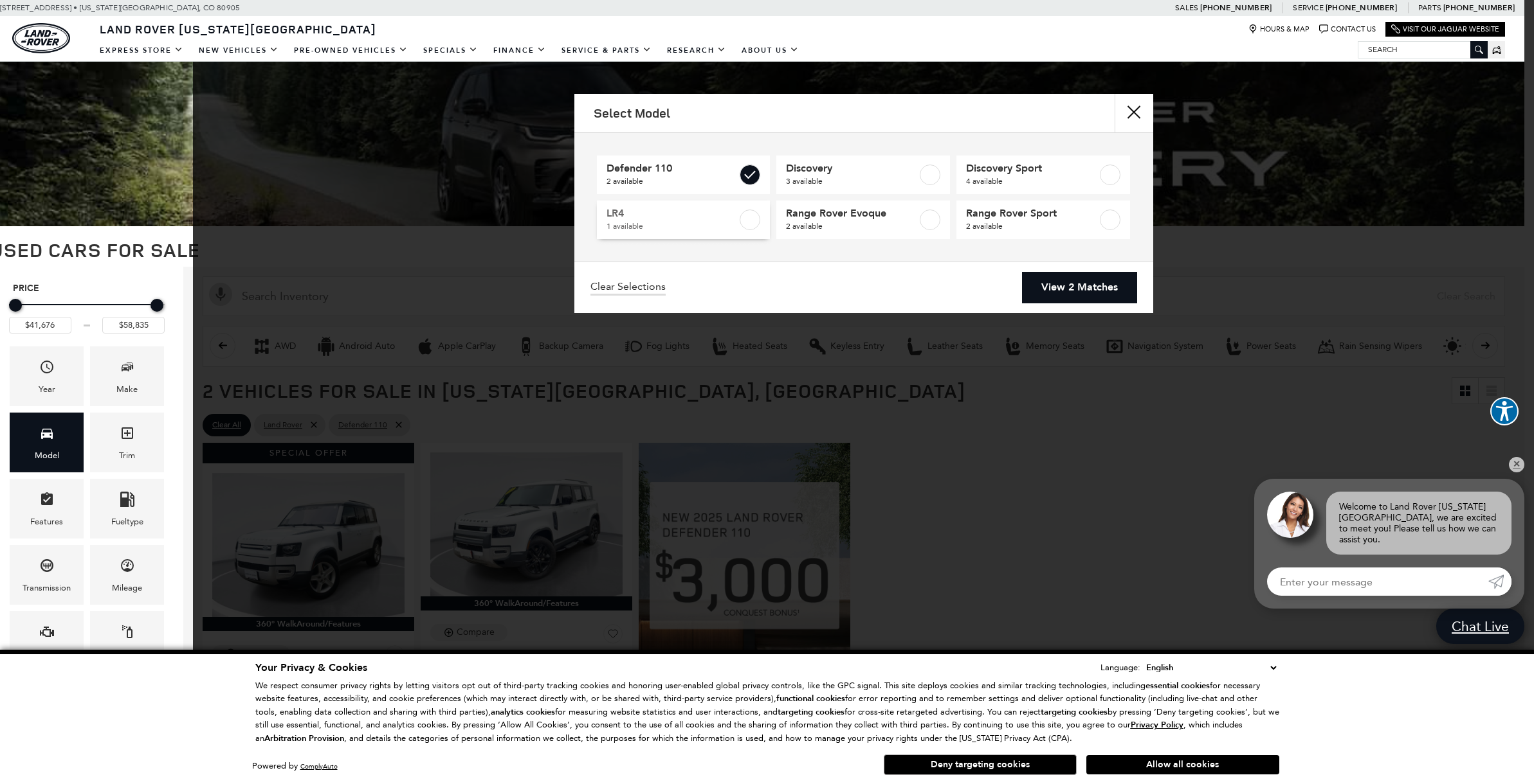
click at [749, 219] on label at bounding box center [750, 220] width 21 height 21
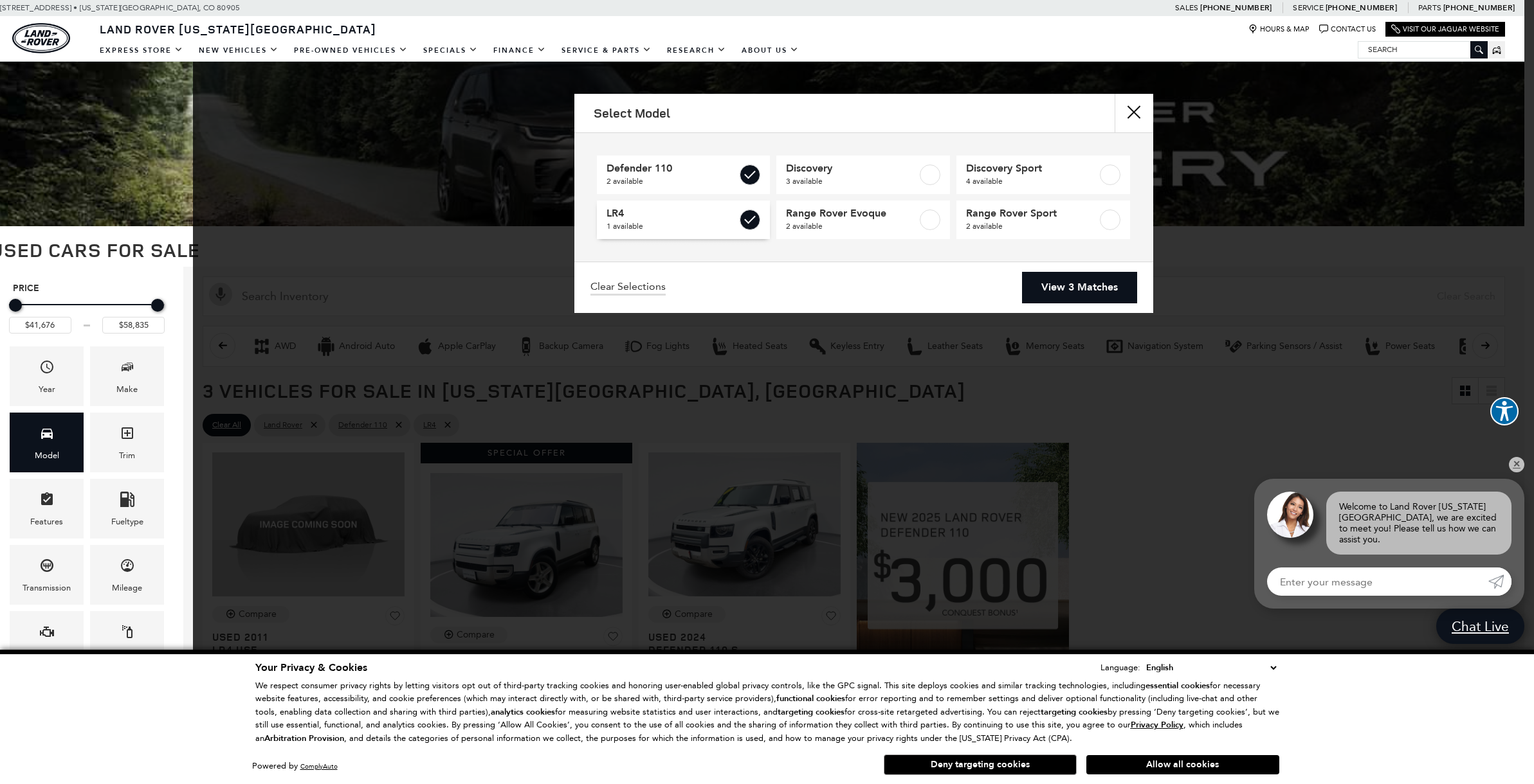
type input "$10,706"
checkbox input "true"
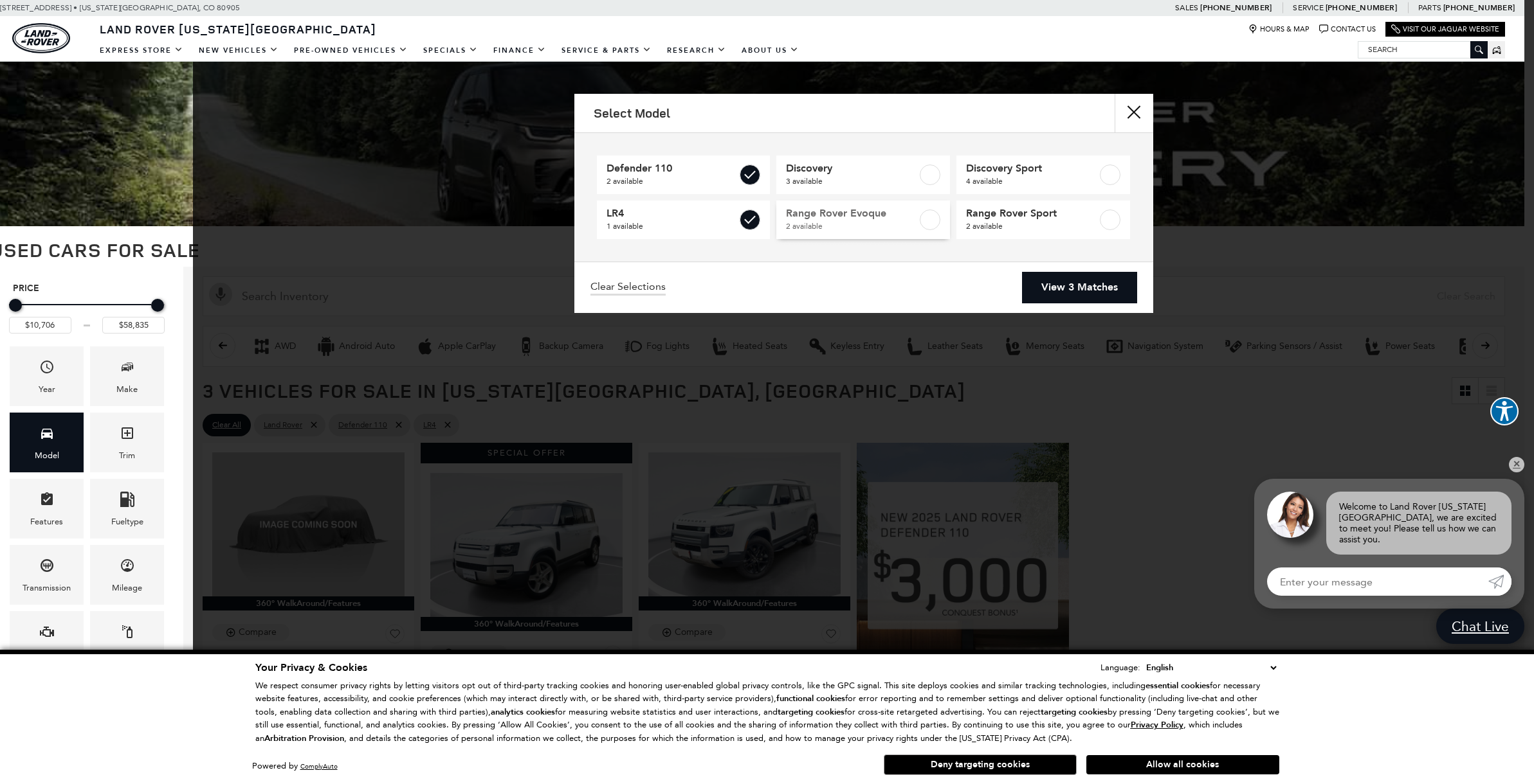
drag, startPoint x: 753, startPoint y: 176, endPoint x: 784, endPoint y: 200, distance: 39.2
click at [754, 176] on label at bounding box center [750, 175] width 21 height 21
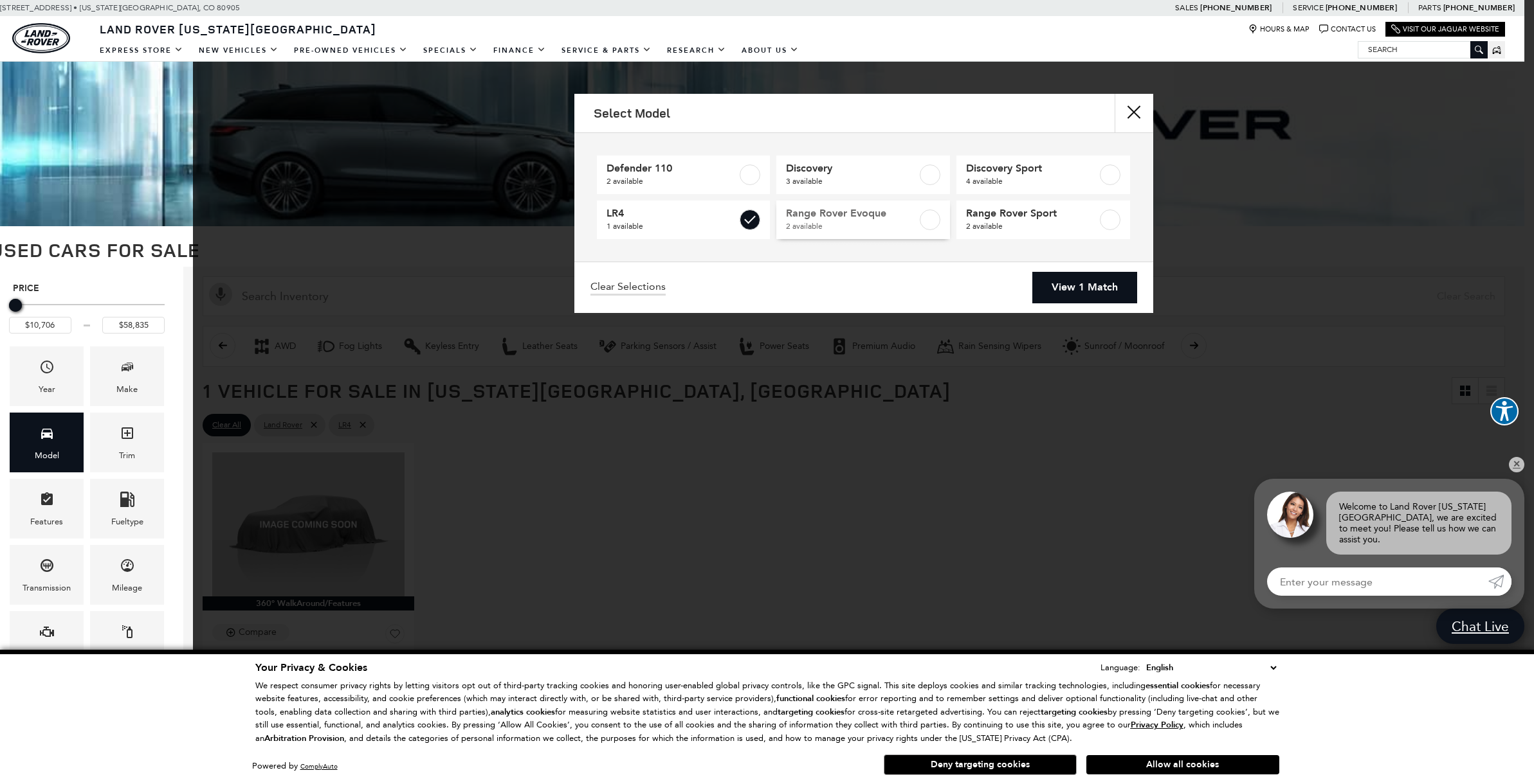
type input "$10,706"
checkbox input "false"
click at [1042, 287] on link "View 1 Match" at bounding box center [1084, 287] width 105 height 31
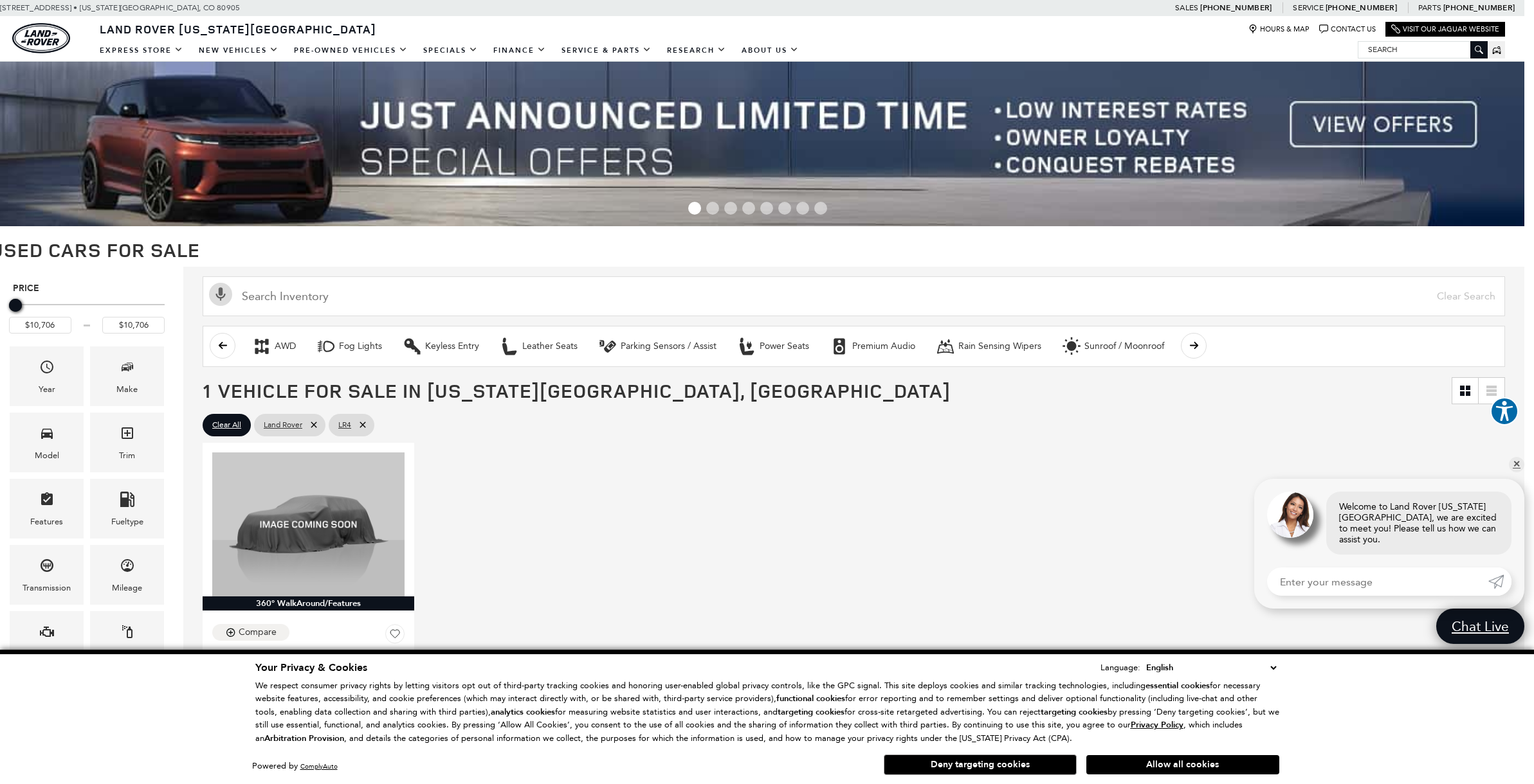
scroll to position [0, 10]
